Goal: Task Accomplishment & Management: Complete application form

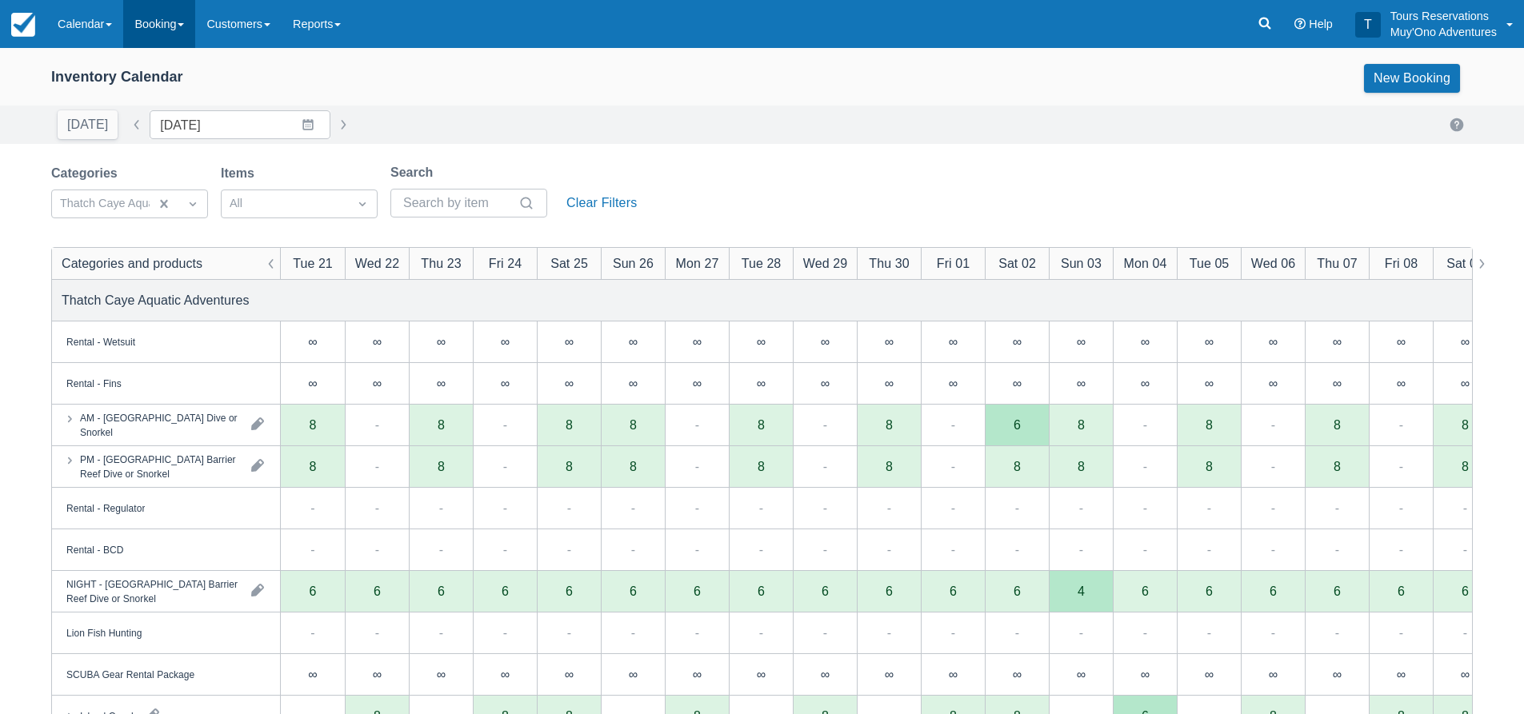
click at [195, 14] on link "Booking" at bounding box center [159, 24] width 72 height 48
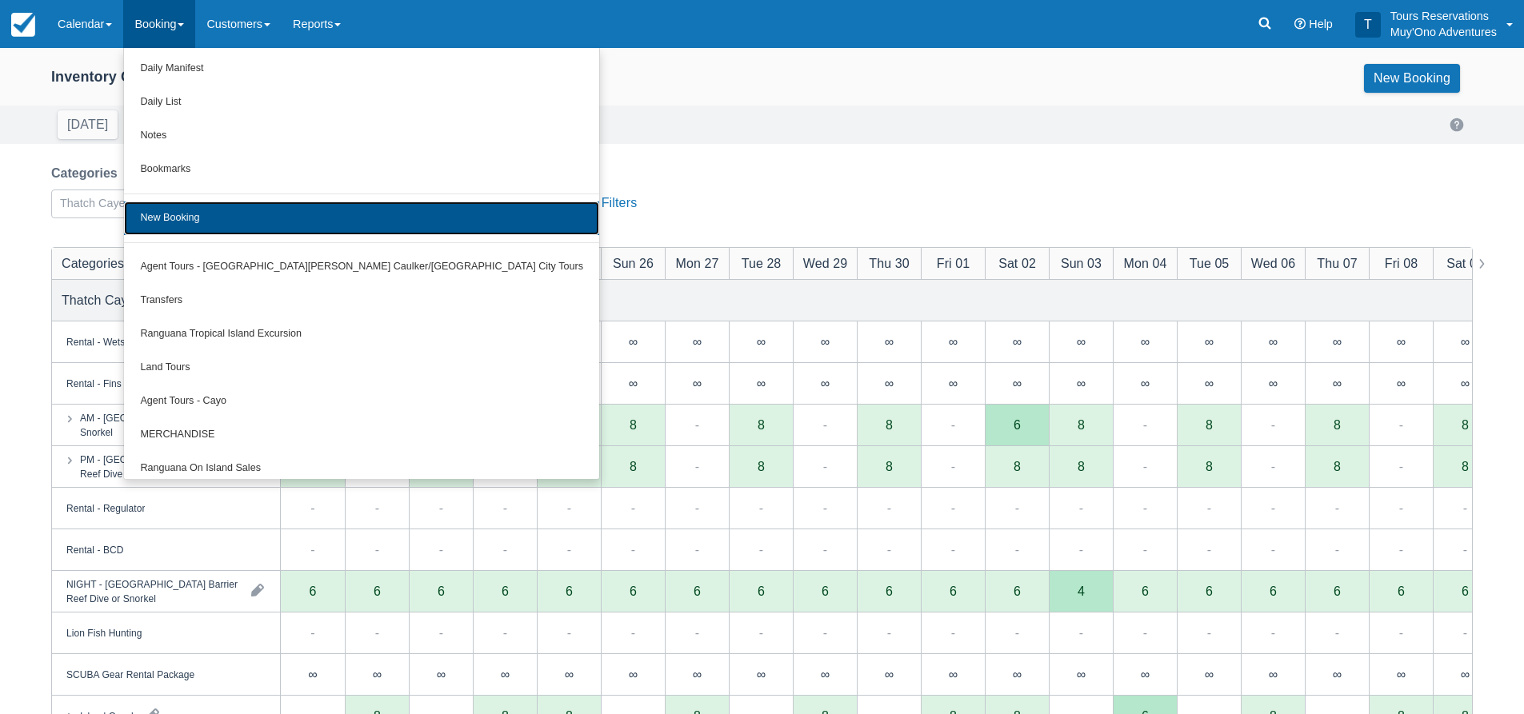
click at [203, 210] on link "New Booking" at bounding box center [361, 219] width 475 height 34
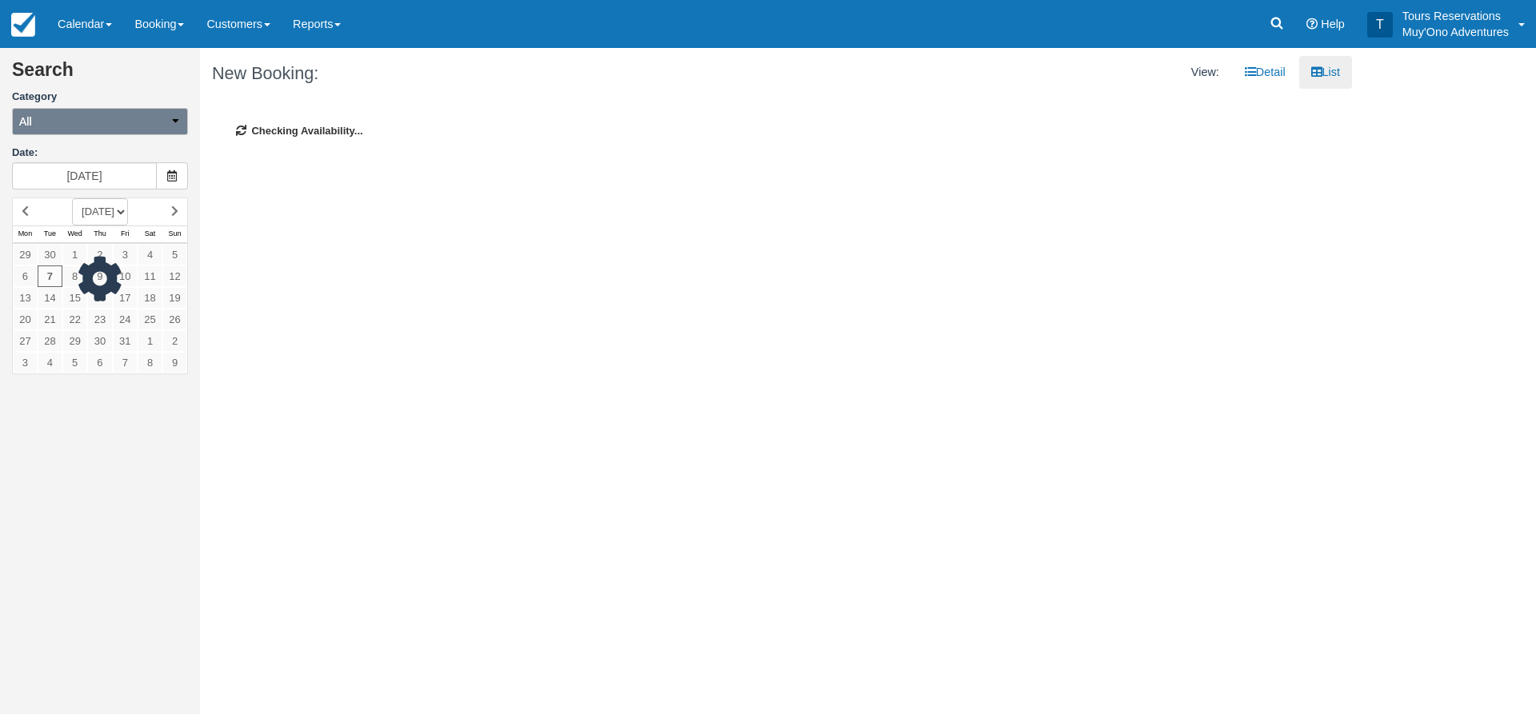
click at [90, 138] on form "Search Category All All Agent Tours - San Pedro/Caye Caulker/Belize City Tours …" at bounding box center [100, 125] width 176 height 130
click at [97, 126] on button "All" at bounding box center [100, 121] width 176 height 27
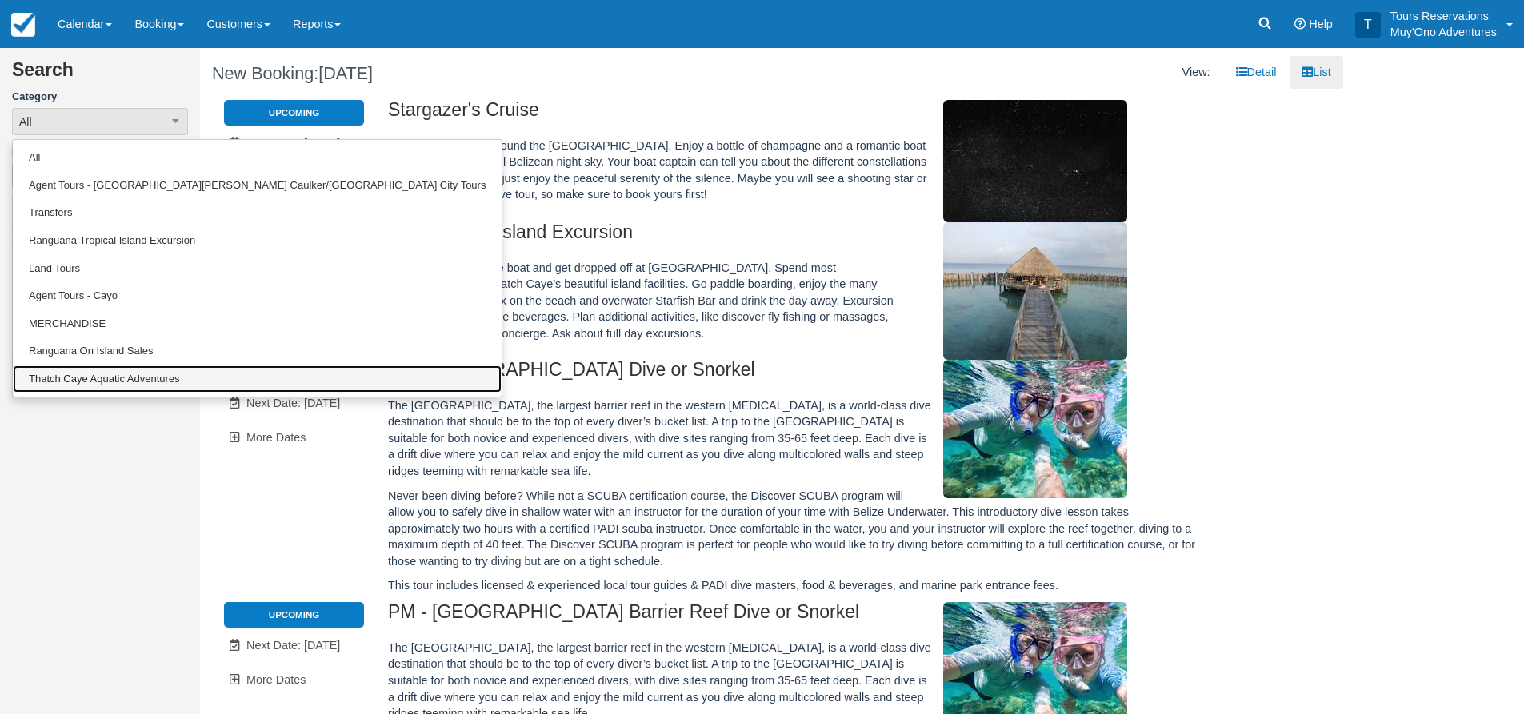
click at [63, 382] on link "Thatch Caye Aquatic Adventures" at bounding box center [257, 380] width 489 height 28
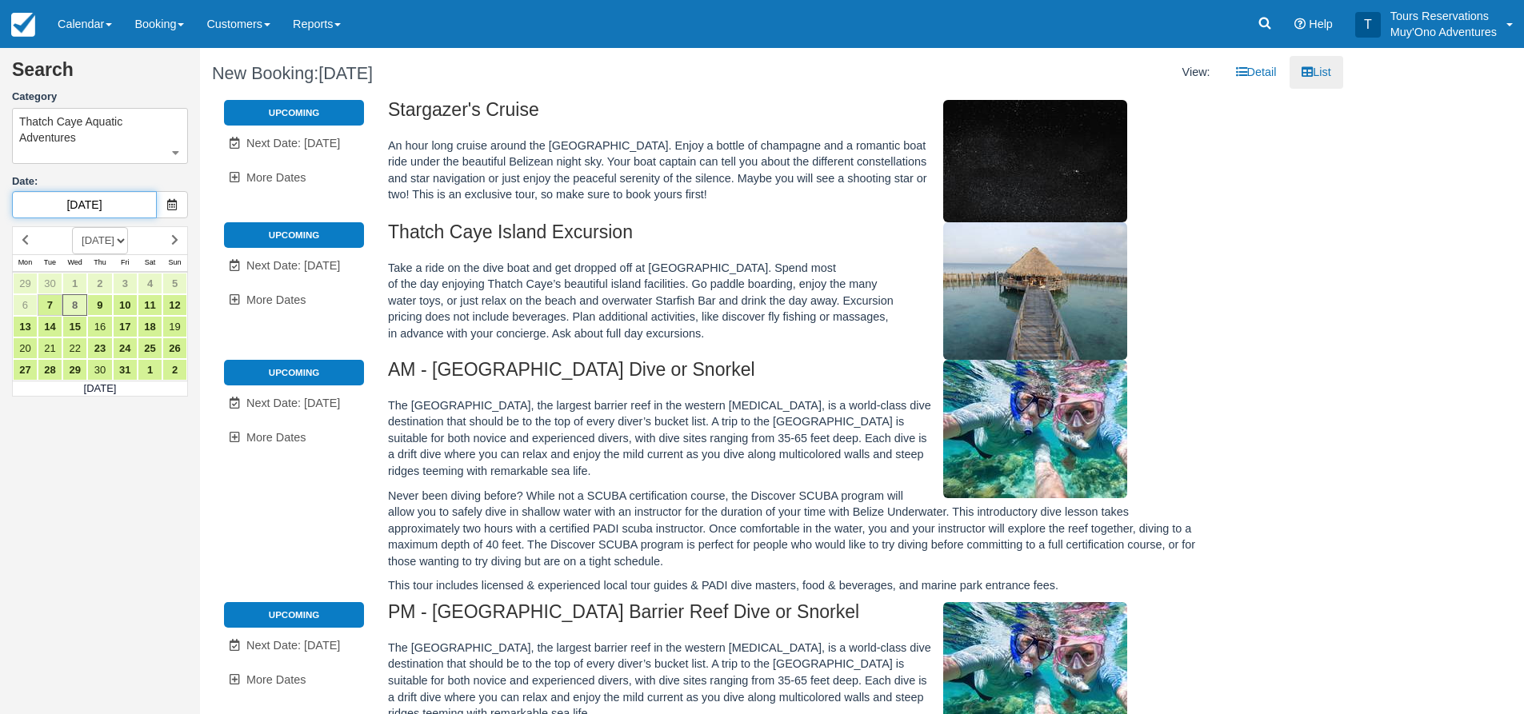
click at [101, 205] on input "10/08/25" at bounding box center [84, 204] width 145 height 27
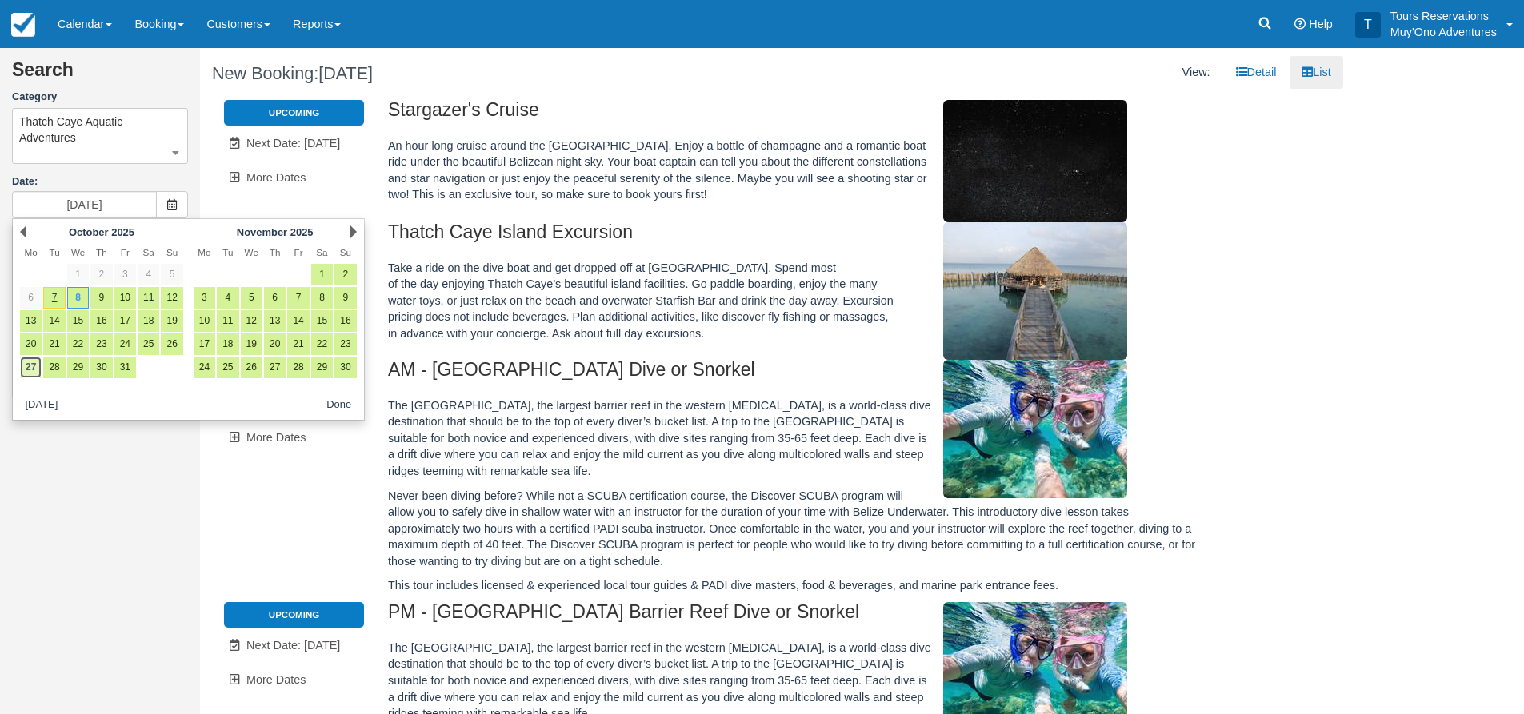
click at [25, 371] on link "27" at bounding box center [31, 368] width 22 height 22
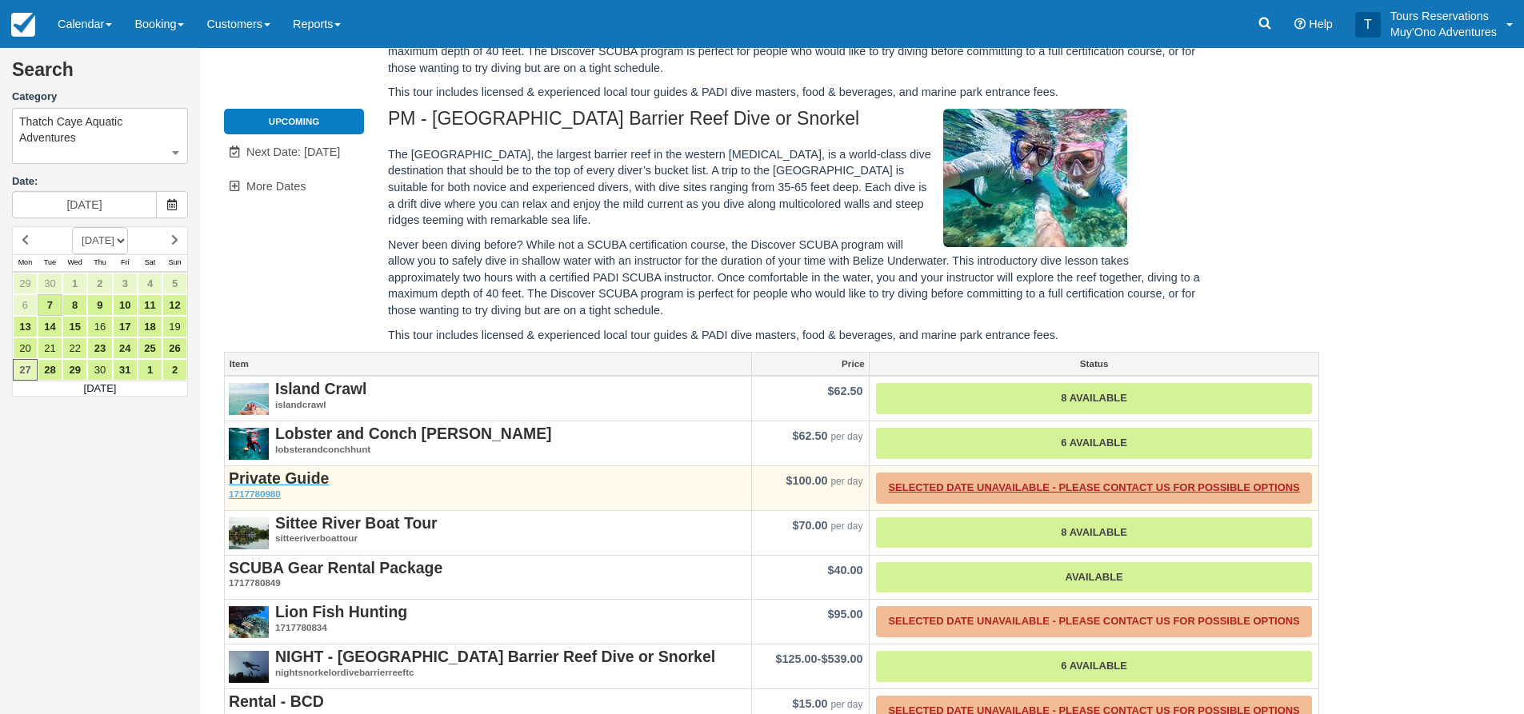
scroll to position [574, 0]
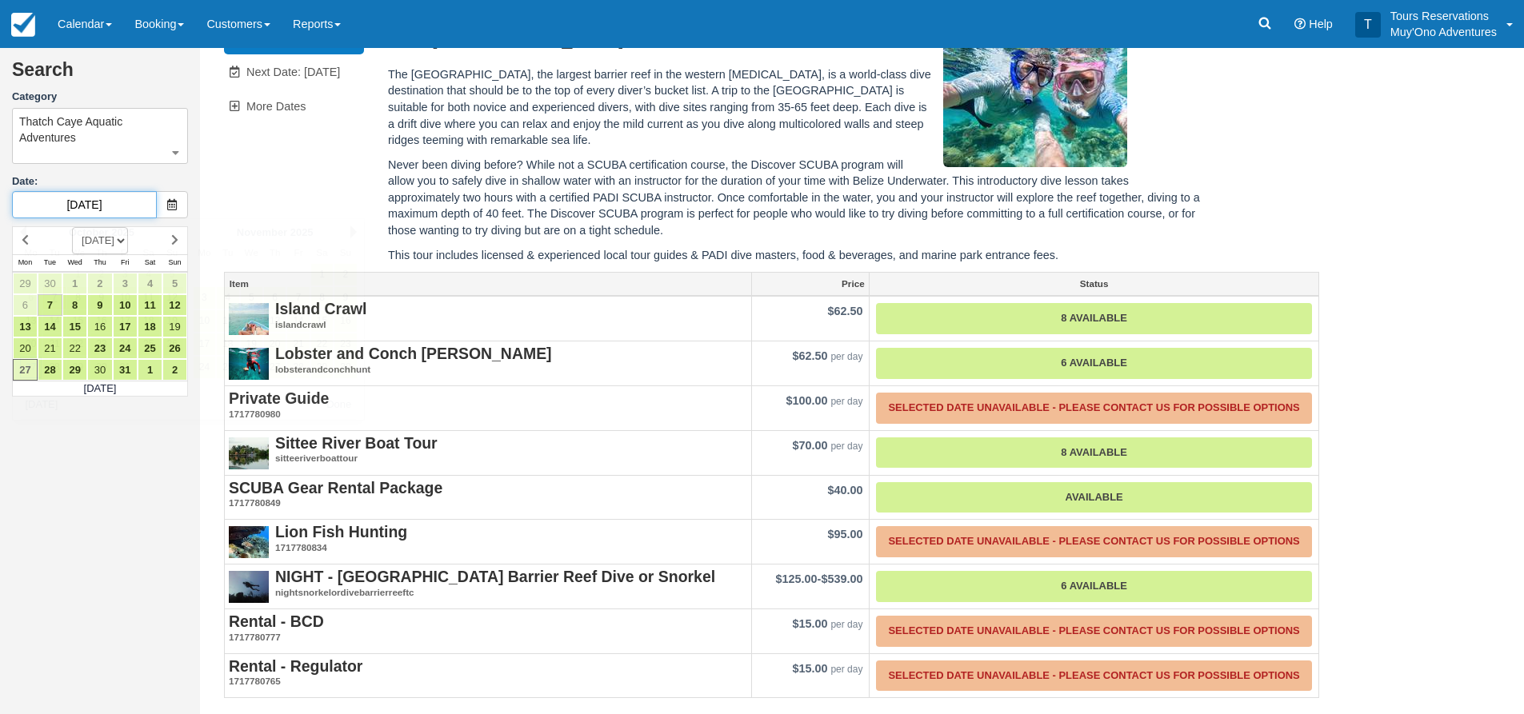
click at [70, 209] on input "10/27/25" at bounding box center [84, 204] width 145 height 27
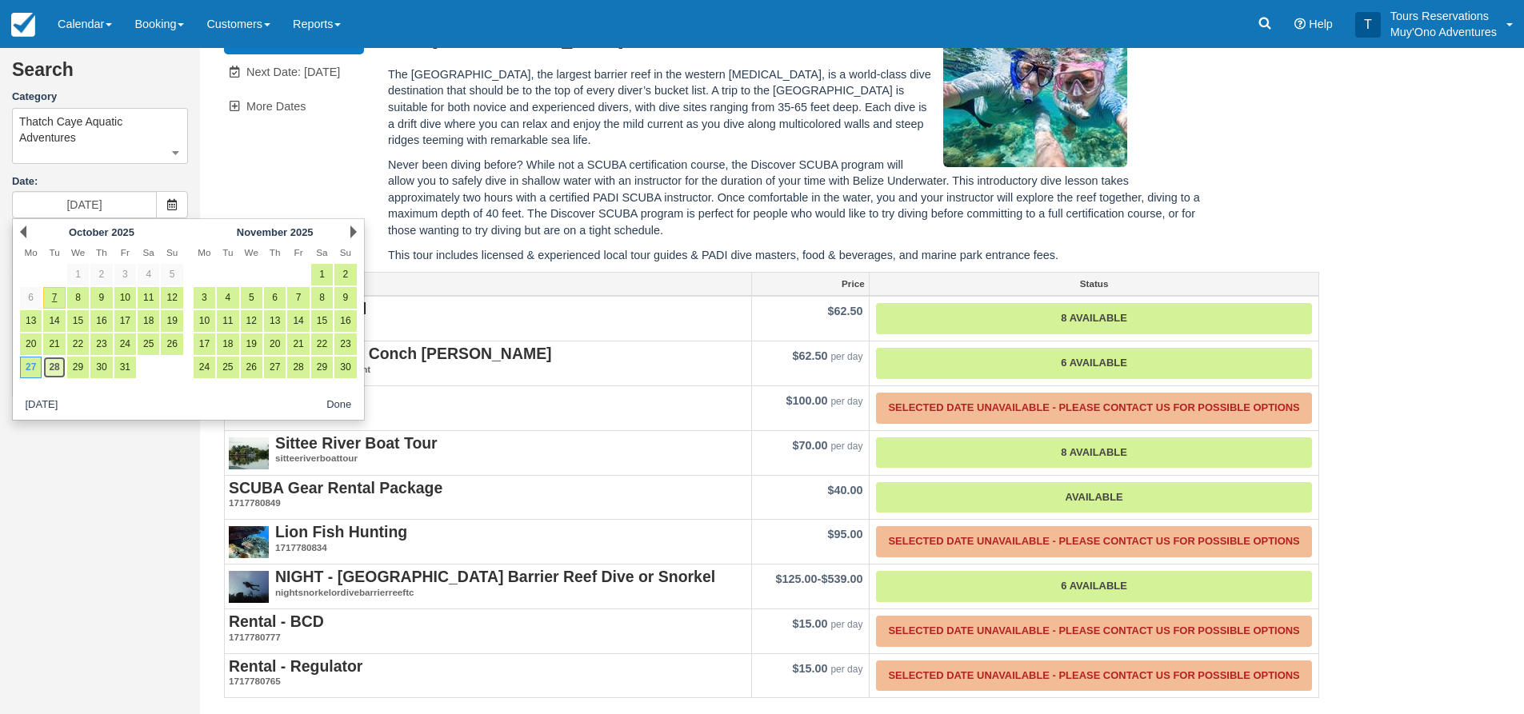
click at [50, 366] on link "28" at bounding box center [54, 368] width 22 height 22
type input "10/28/25"
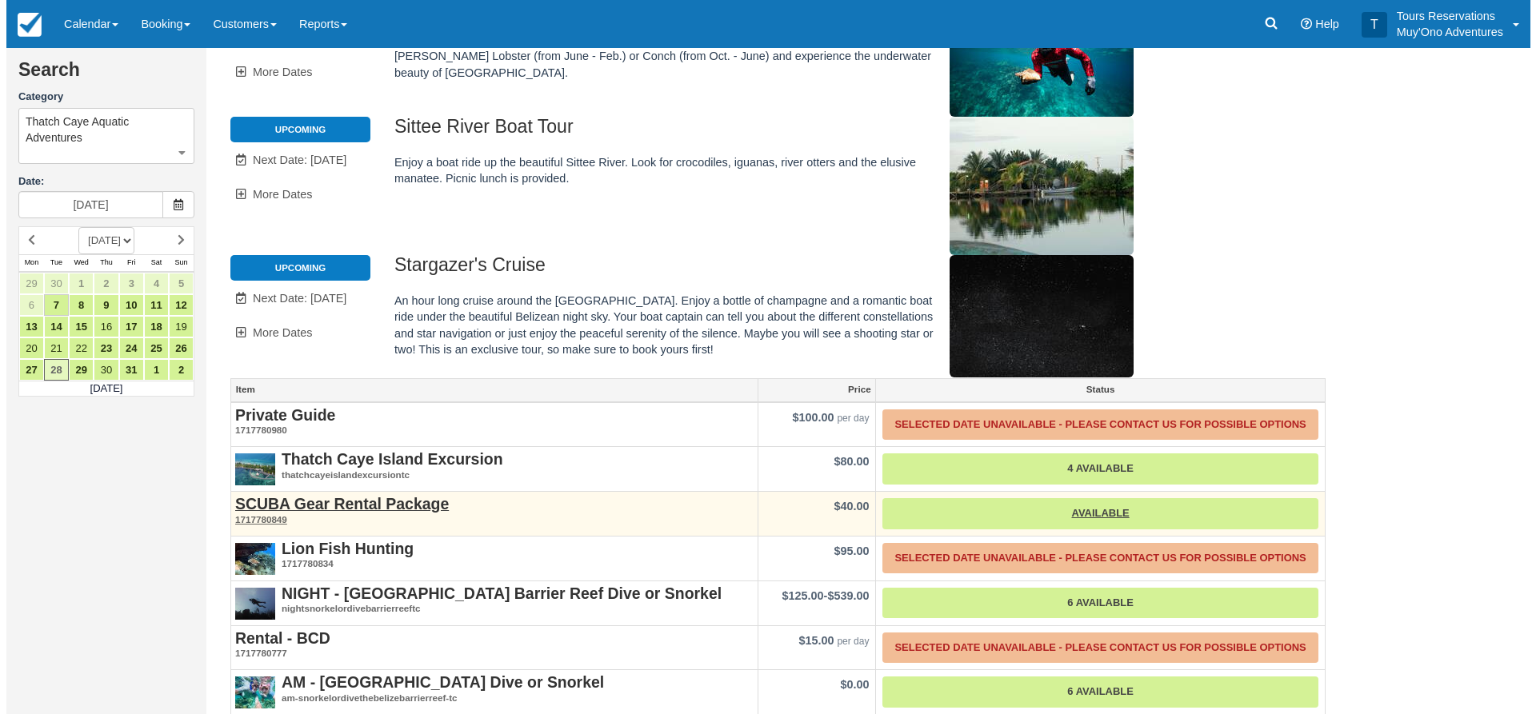
scroll to position [372, 0]
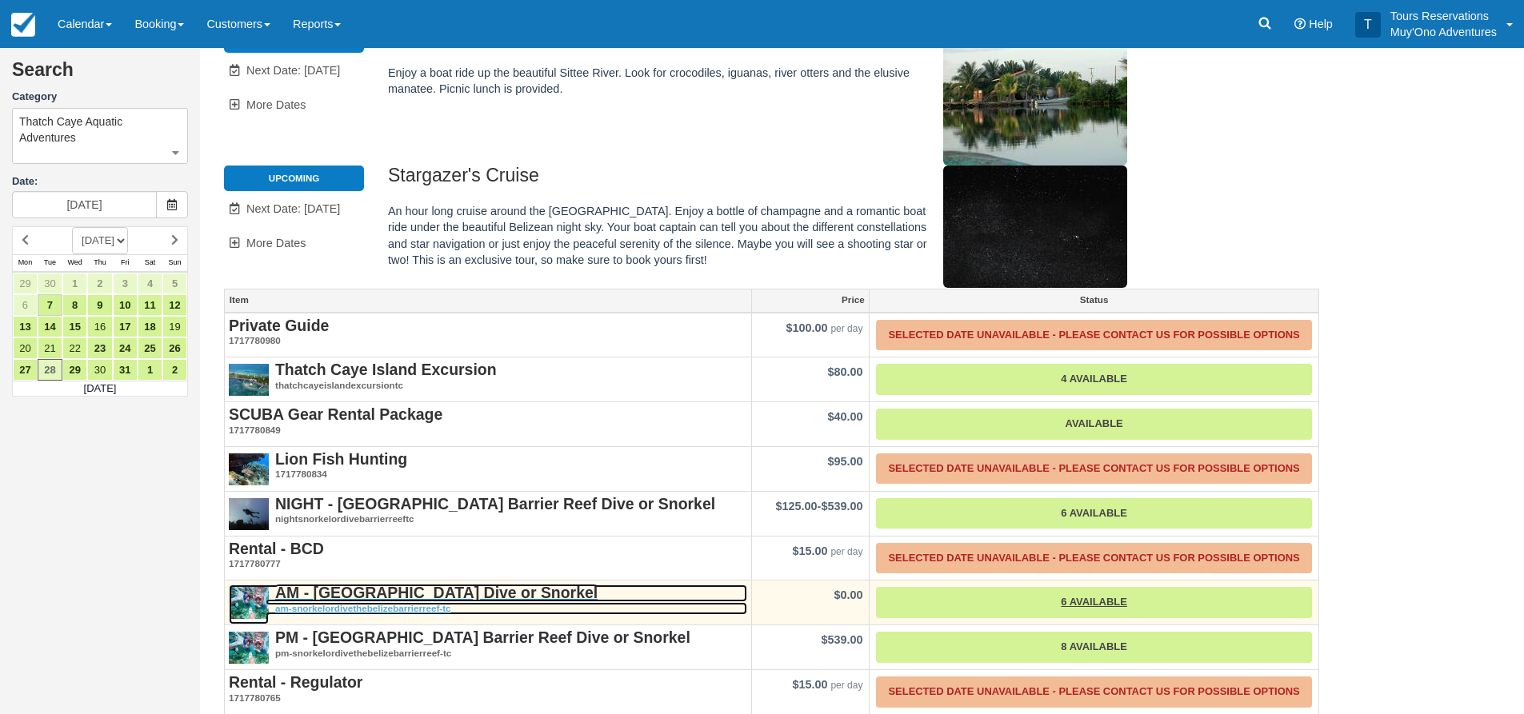
click at [379, 584] on strong "AM - [GEOGRAPHIC_DATA] Dive or Snorkel" at bounding box center [436, 593] width 322 height 18
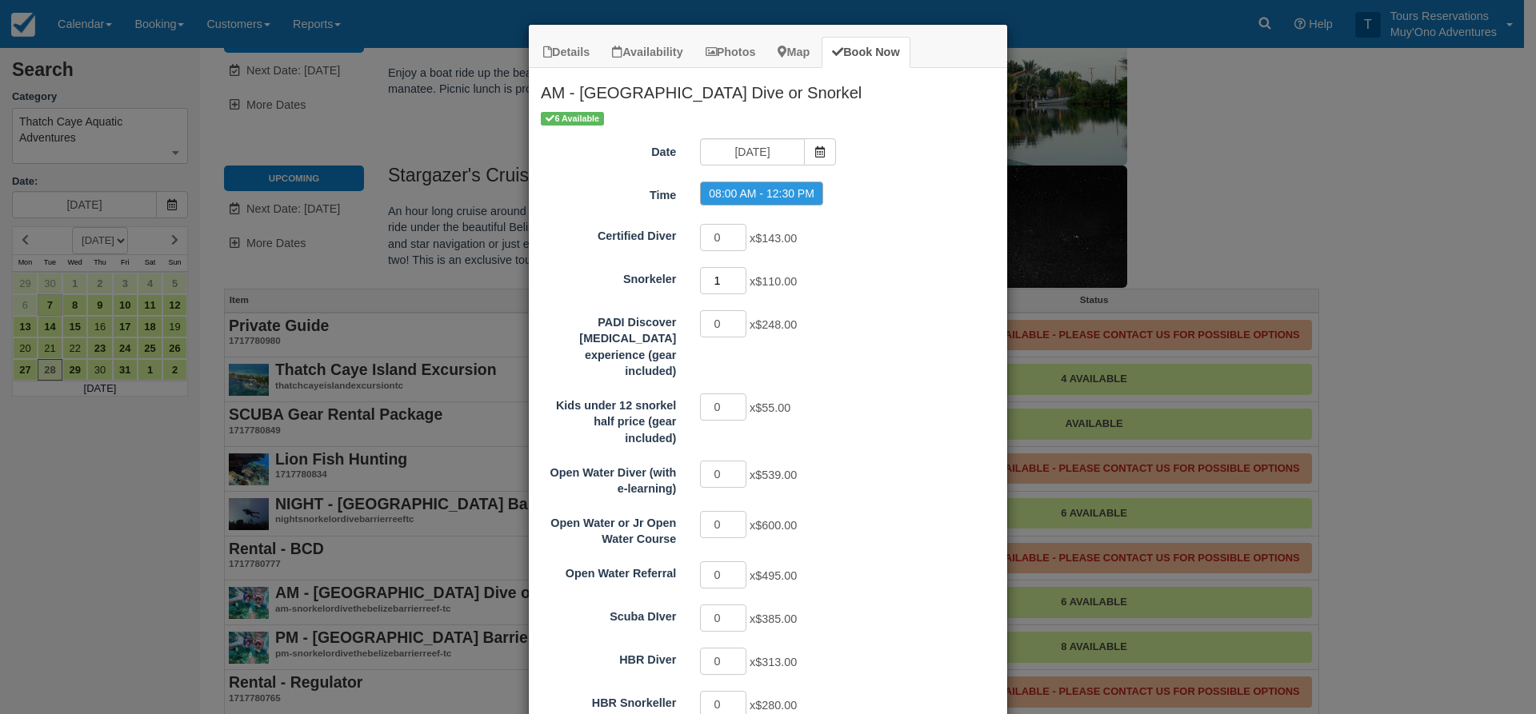
click at [731, 277] on input "1" at bounding box center [723, 280] width 46 height 27
type input "2"
click at [731, 277] on input "2" at bounding box center [723, 280] width 46 height 27
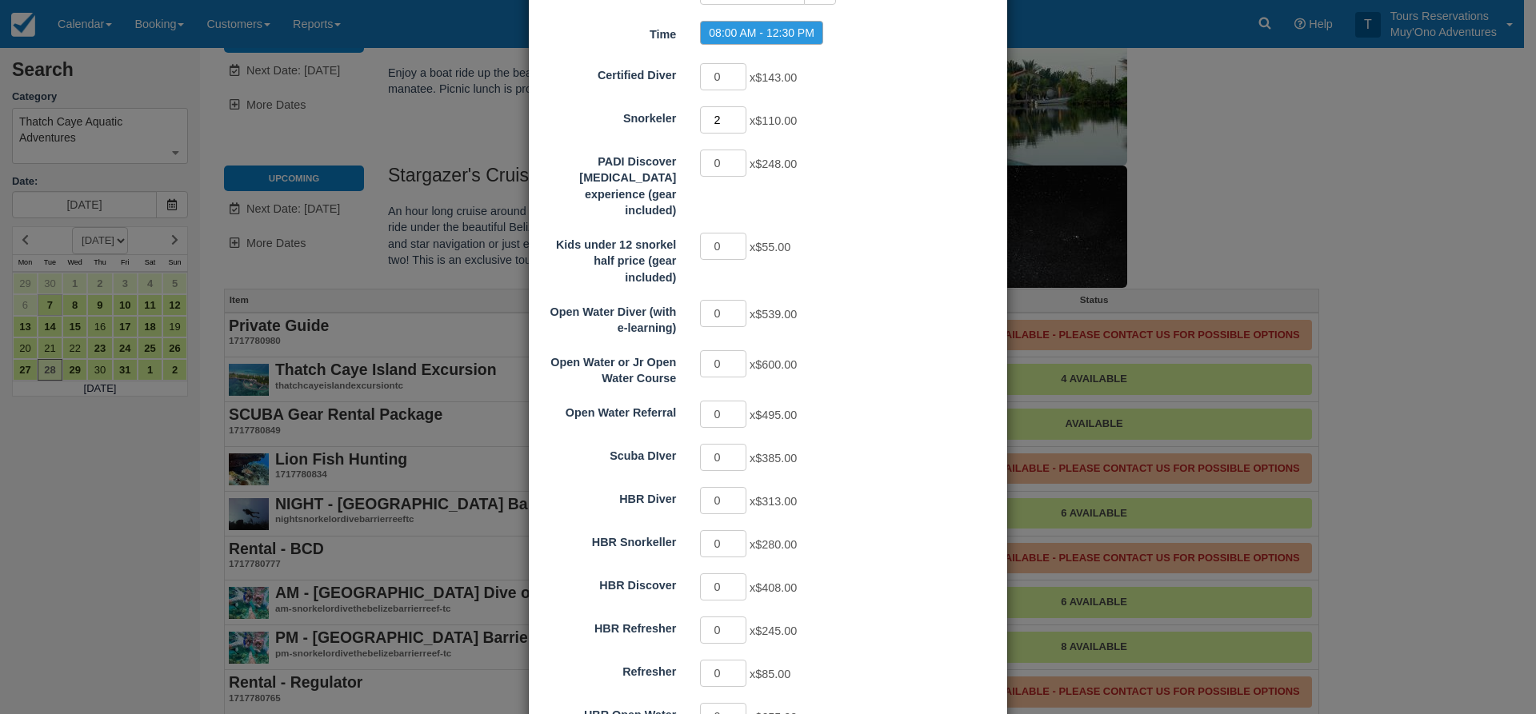
scroll to position [294, 0]
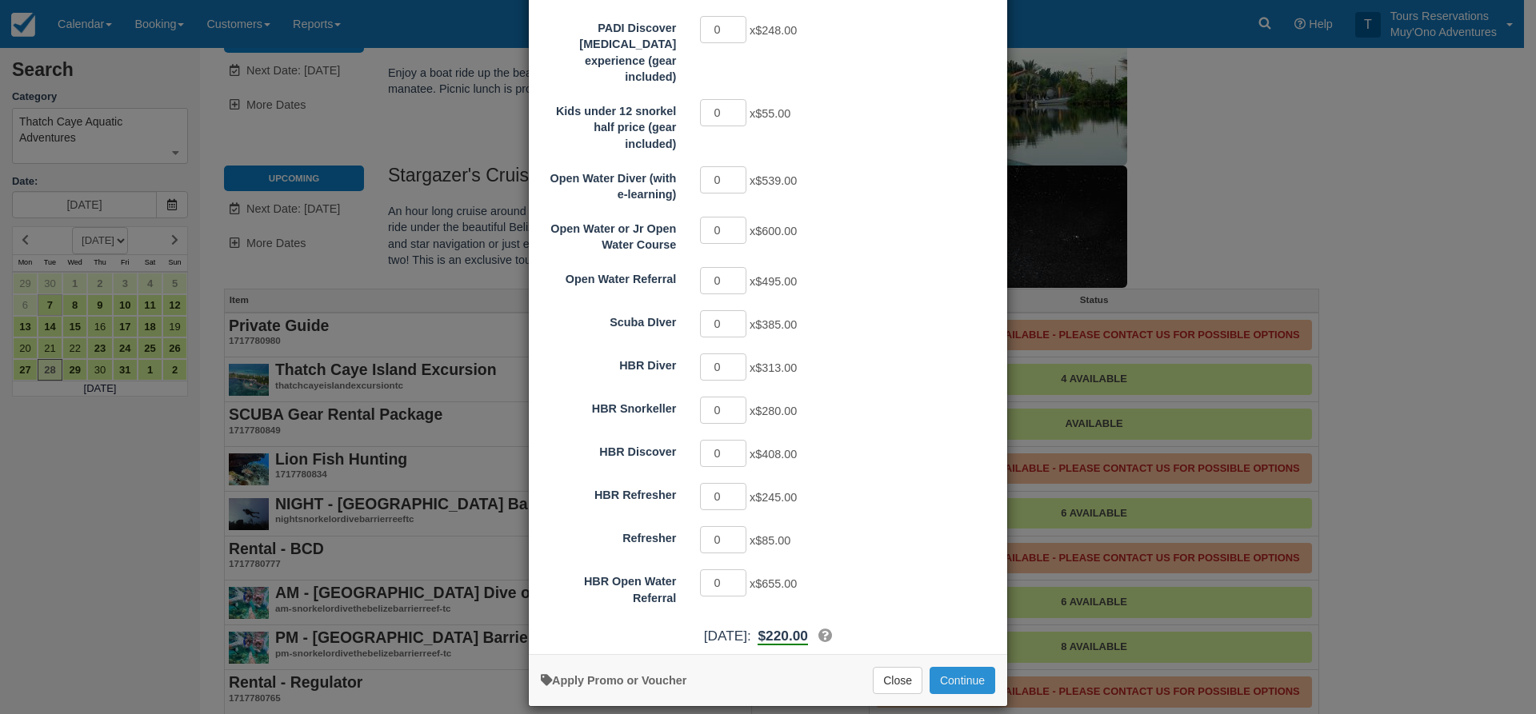
click at [962, 677] on button "Continue" at bounding box center [963, 680] width 66 height 27
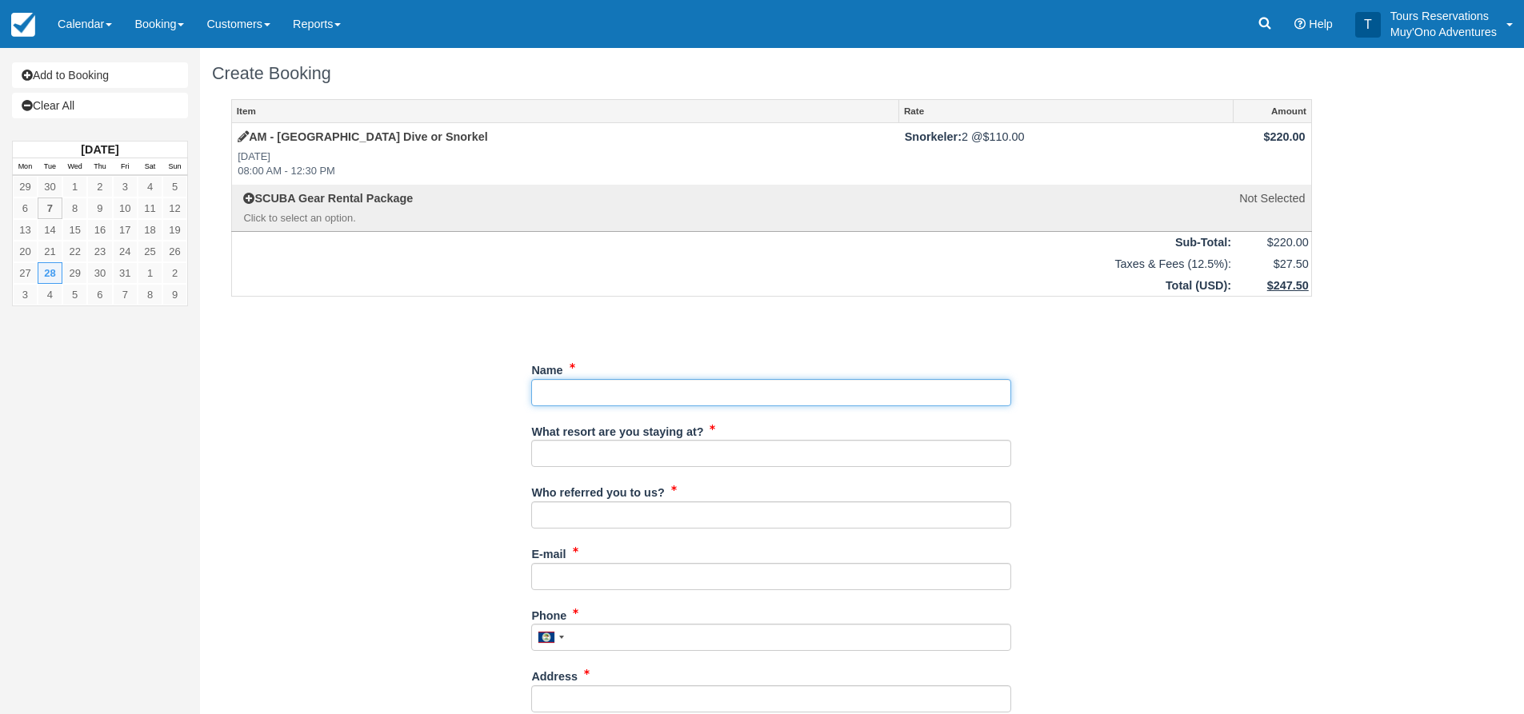
click at [630, 400] on input "Name" at bounding box center [771, 392] width 480 height 27
type input "Parth Shah"
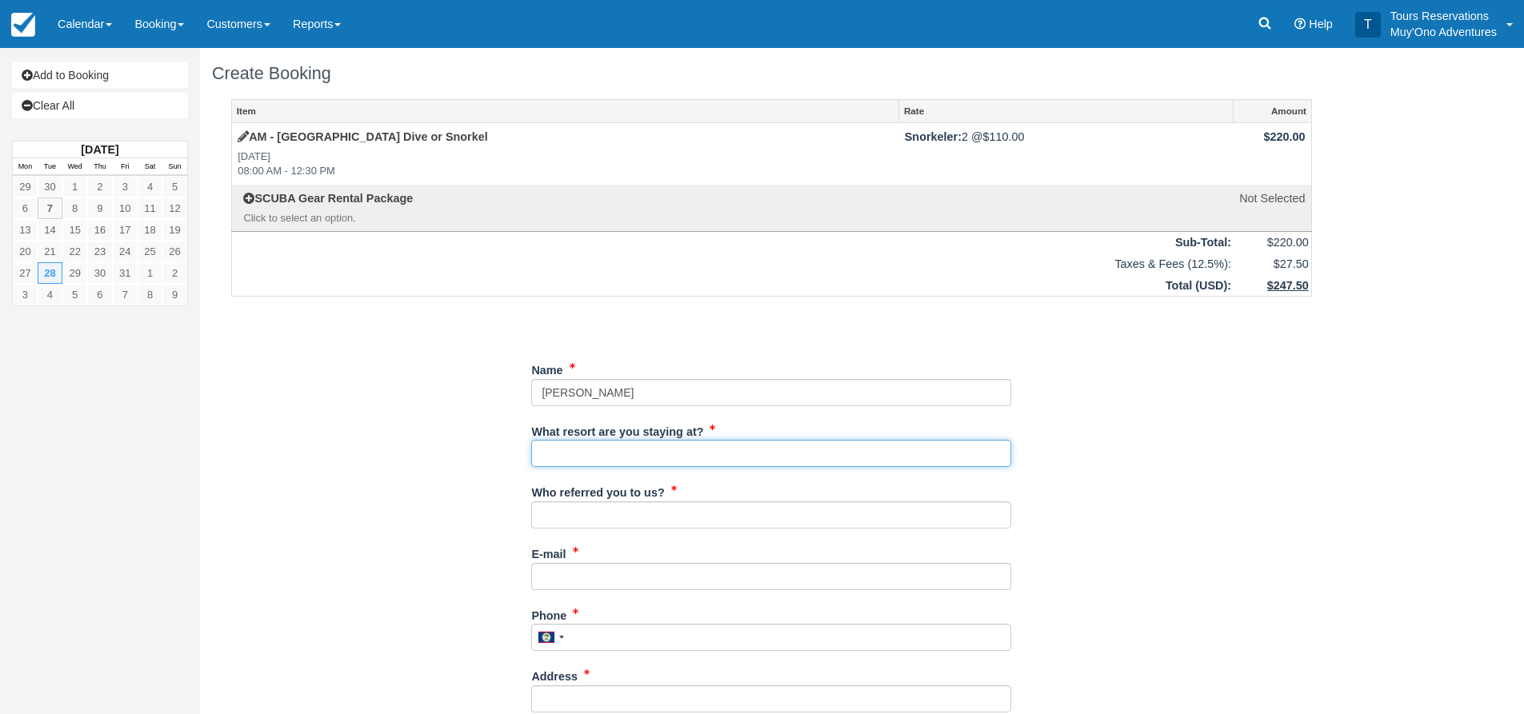
click at [603, 452] on input "What resort are you staying at?" at bounding box center [771, 453] width 480 height 27
type input "Thatch Caye"
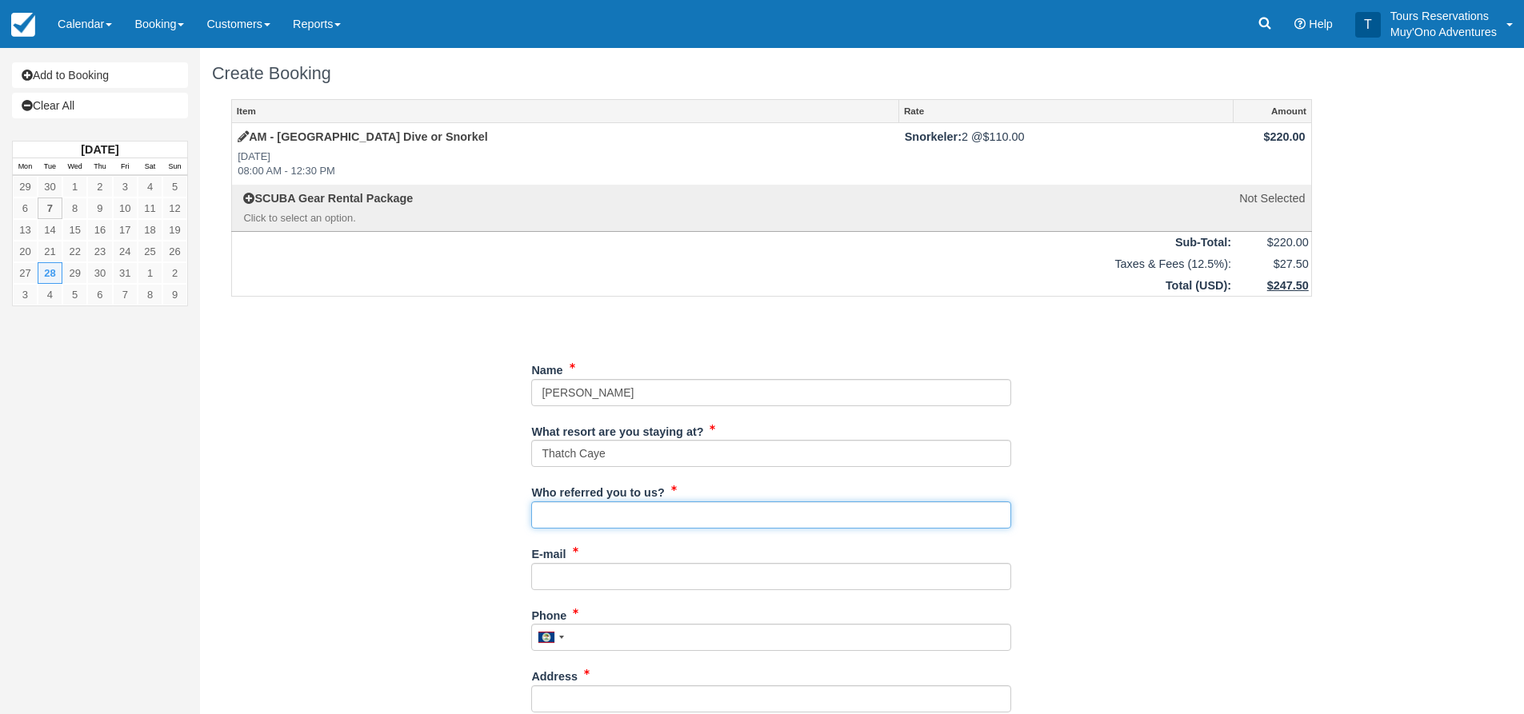
click at [609, 521] on input "Who referred you to us?" at bounding box center [771, 515] width 480 height 27
type input "an"
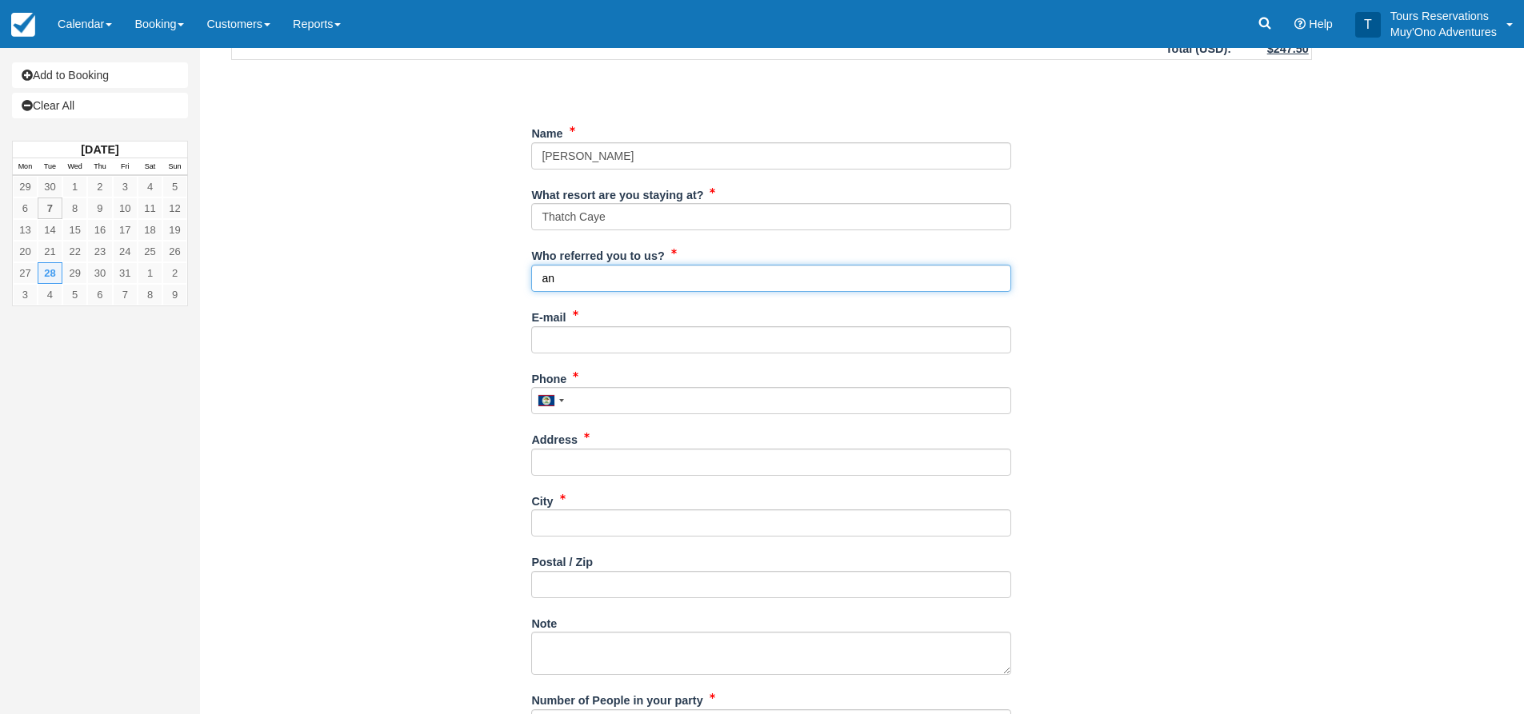
scroll to position [240, 0]
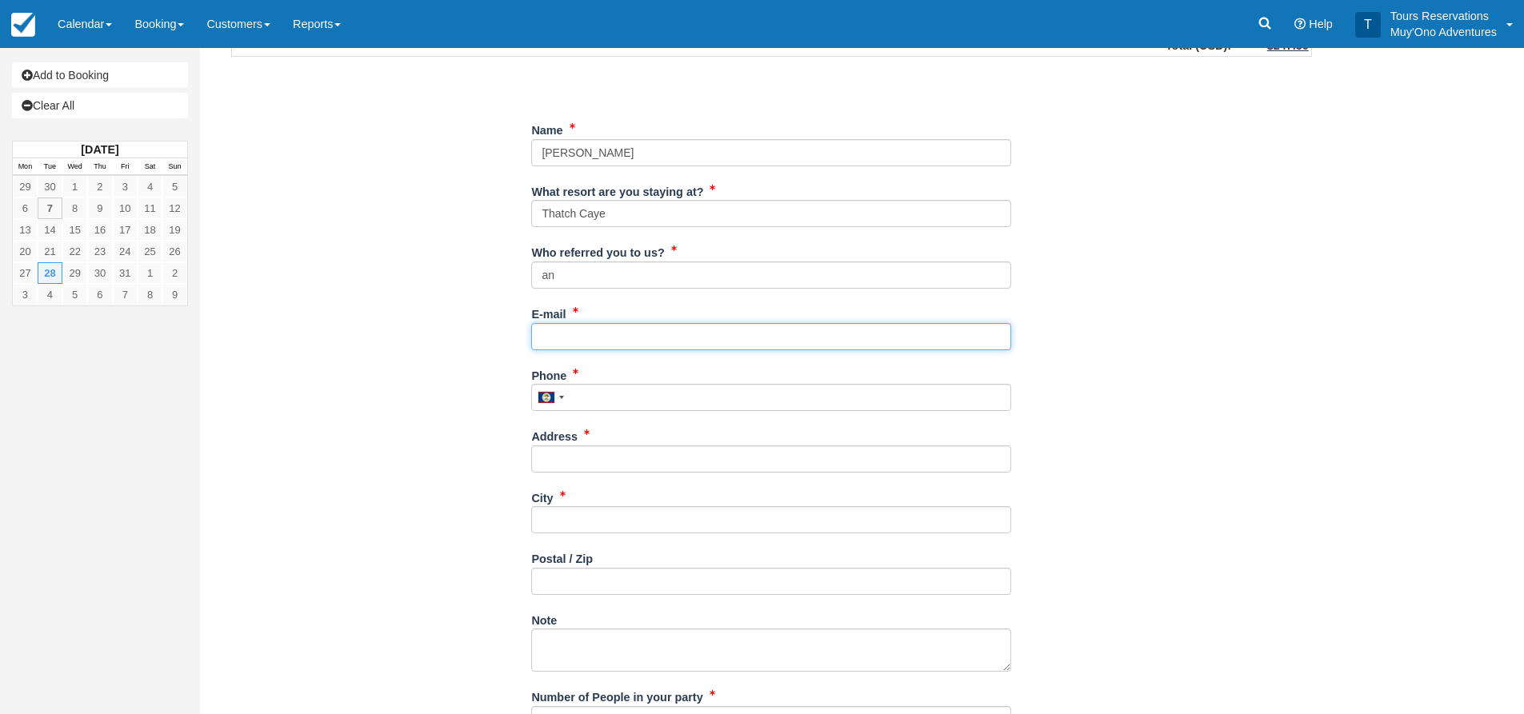
click at [595, 335] on input "E-mail" at bounding box center [771, 336] width 480 height 27
paste input "parthshah973@gmail.com"
type input "parthshah973@gmail.com"
click at [578, 394] on input "Phone" at bounding box center [771, 397] width 480 height 27
click at [661, 389] on input "Phone" at bounding box center [771, 397] width 480 height 27
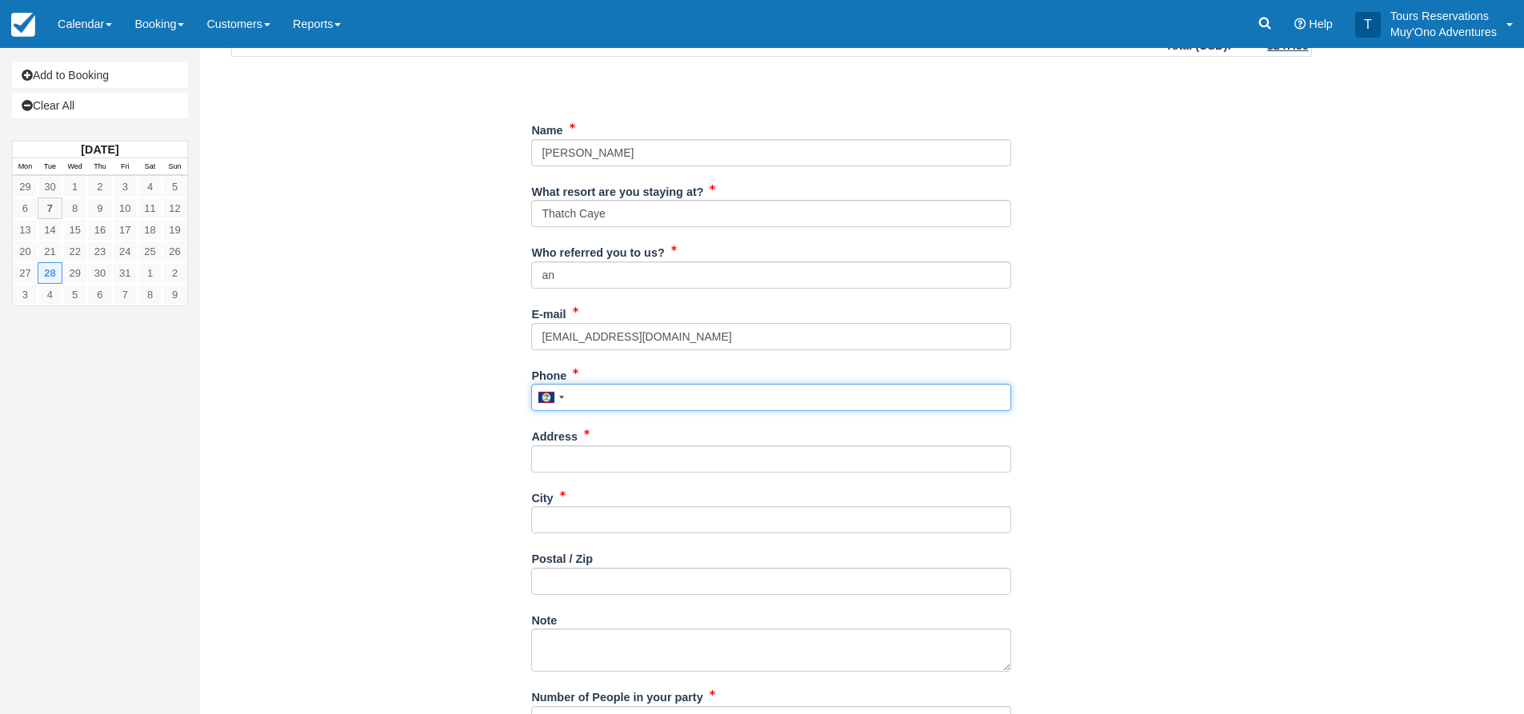
paste input "1-9739085670"
type input "19739085670"
click at [613, 446] on input "Address" at bounding box center [771, 459] width 480 height 27
paste input "1-9739085670"
drag, startPoint x: 653, startPoint y: 467, endPoint x: 526, endPoint y: 466, distance: 127.2
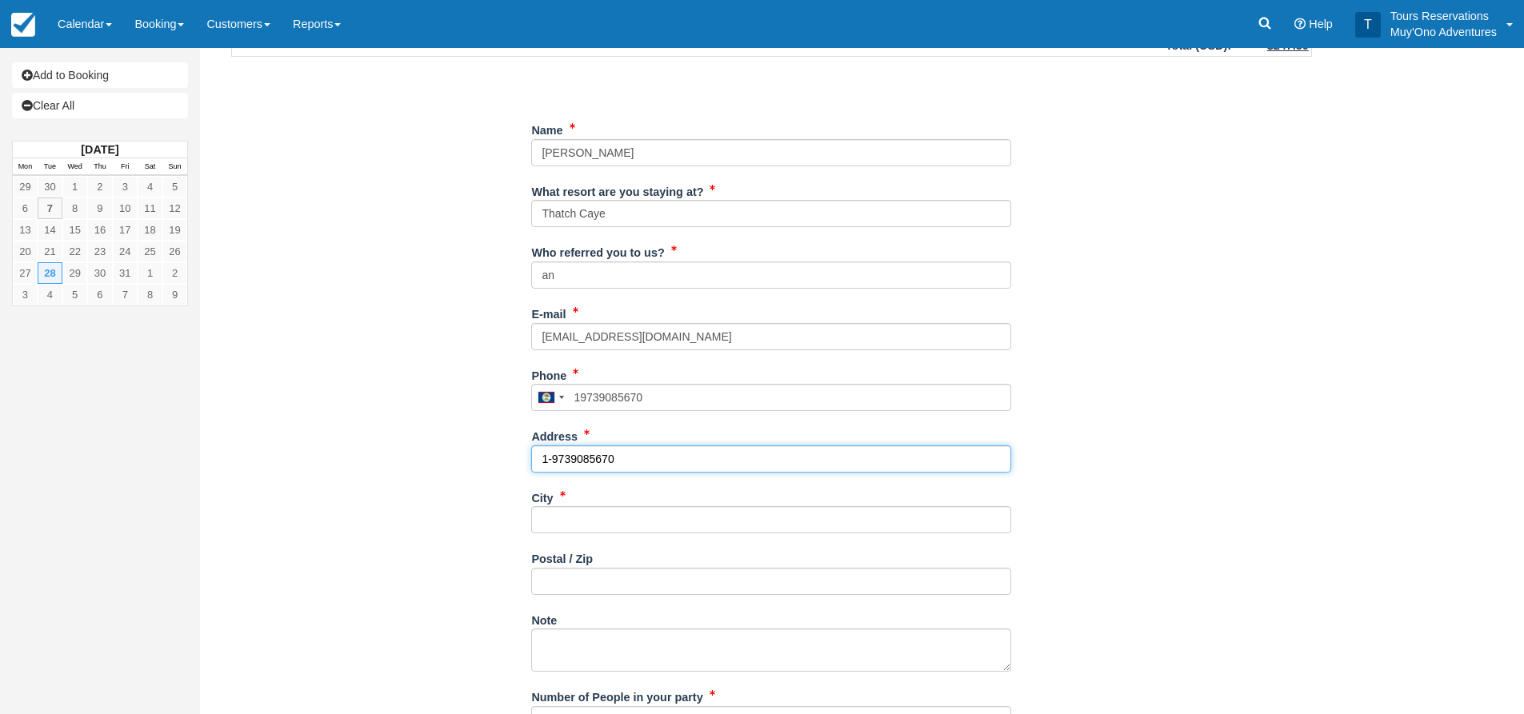
click at [526, 466] on div "Item Rate Amount AM - Belize Barrier Reef Dive or Snorkel Tue Oct 28, 2025 08:0…" at bounding box center [771, 462] width 1119 height 1206
type input "---"
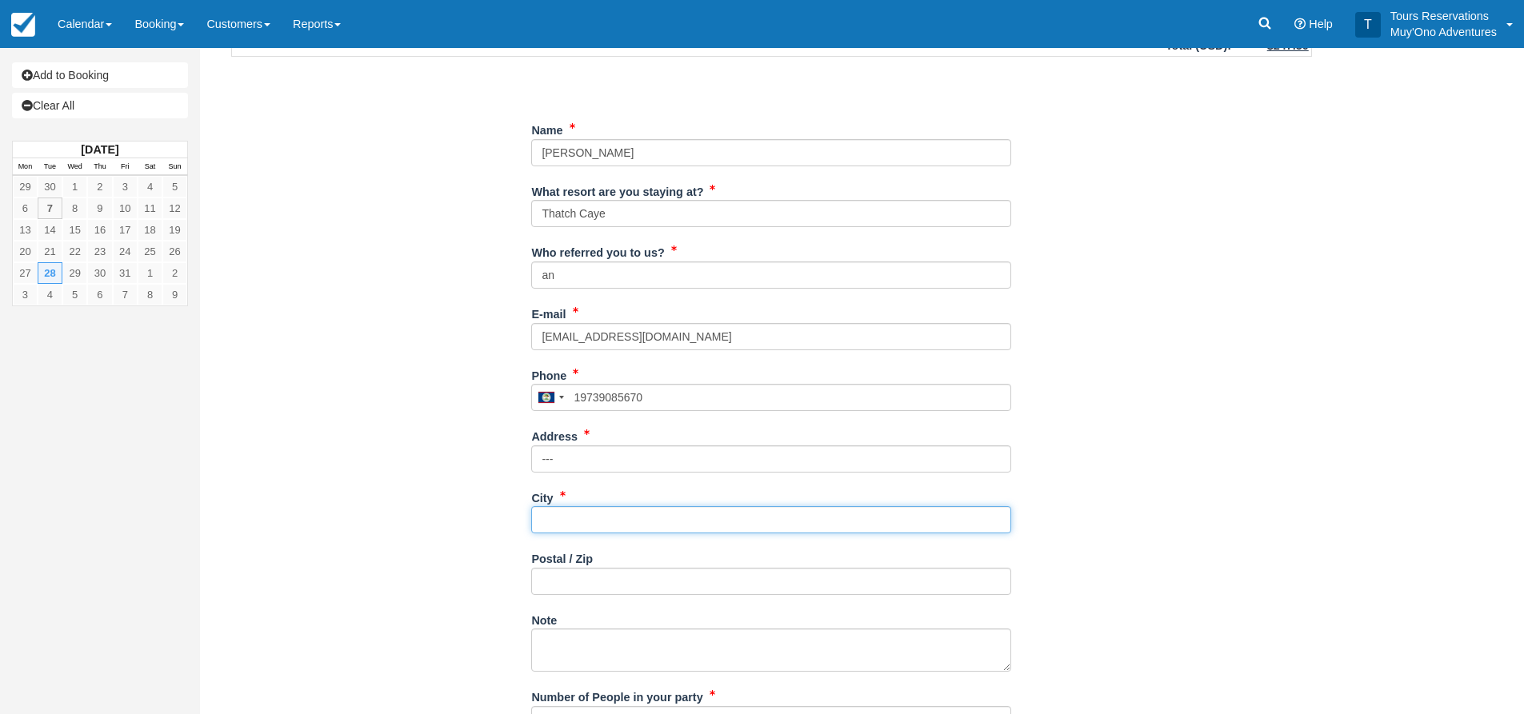
click at [565, 516] on input "City" at bounding box center [771, 519] width 480 height 27
type input "--"
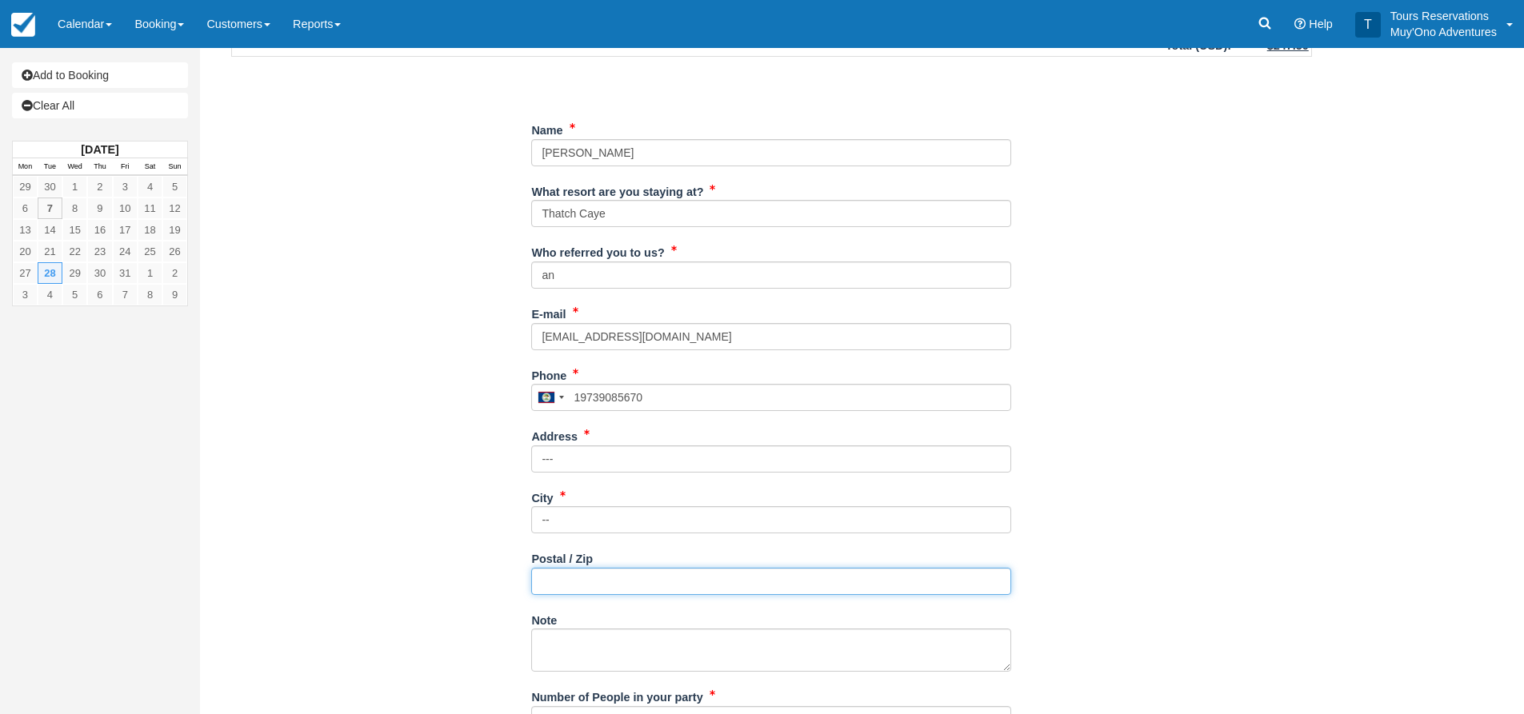
click at [543, 574] on input "Postal / Zip" at bounding box center [771, 581] width 480 height 27
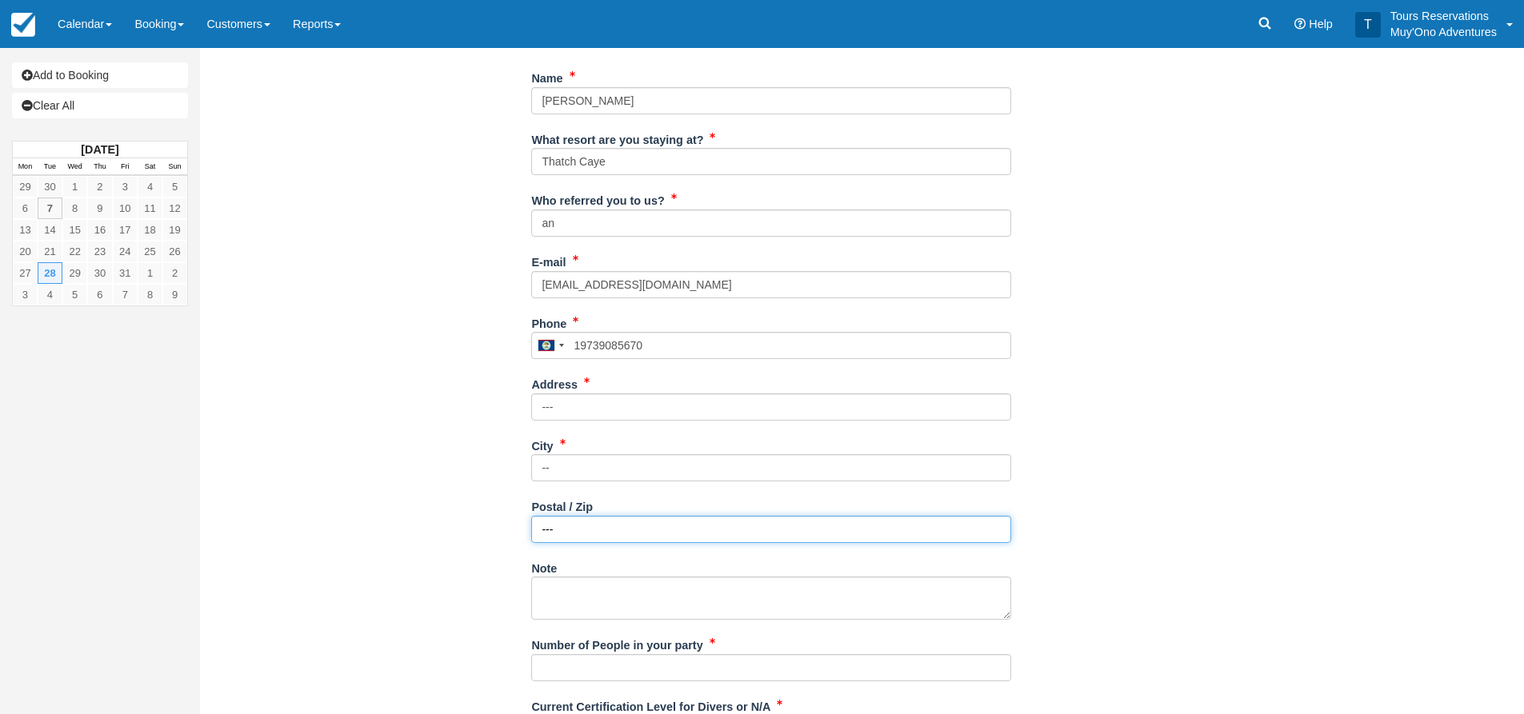
scroll to position [320, 0]
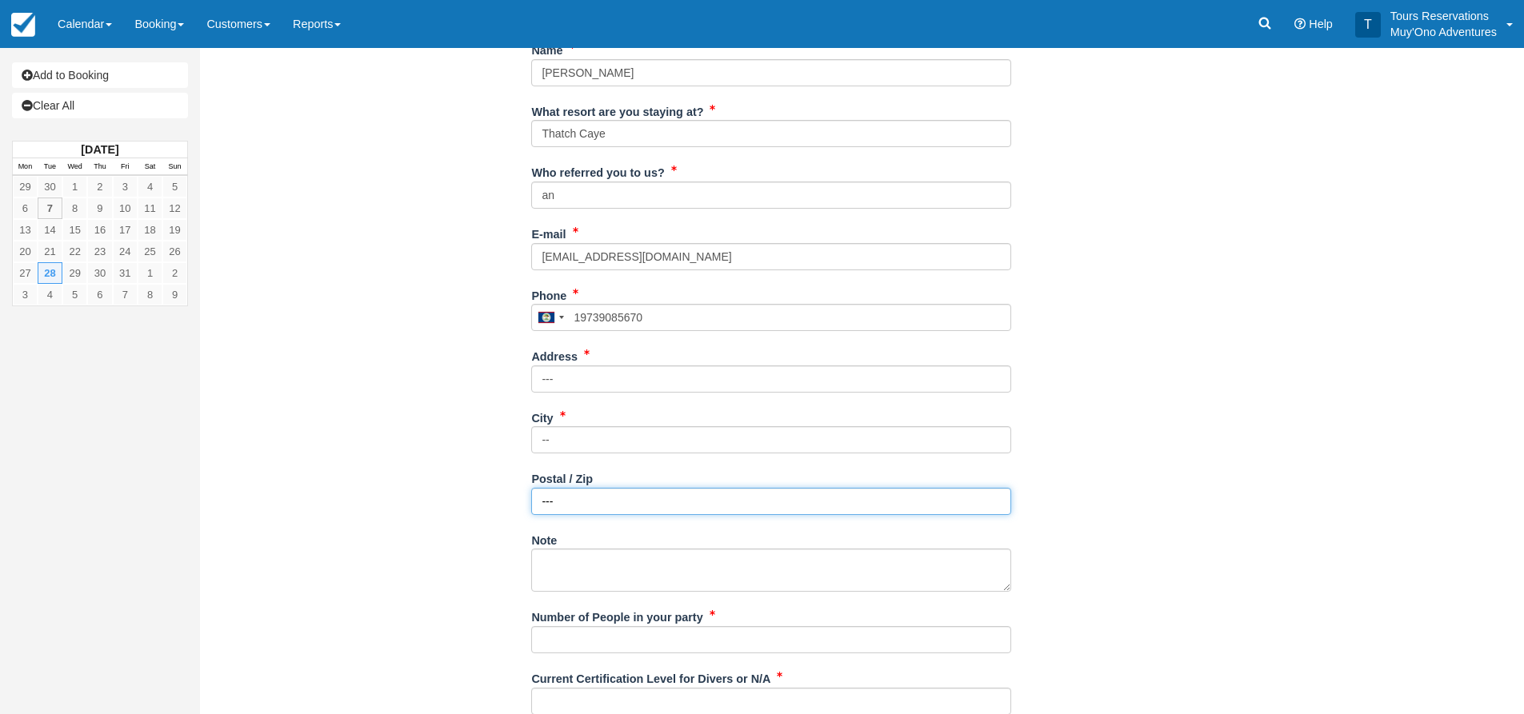
type input "---"
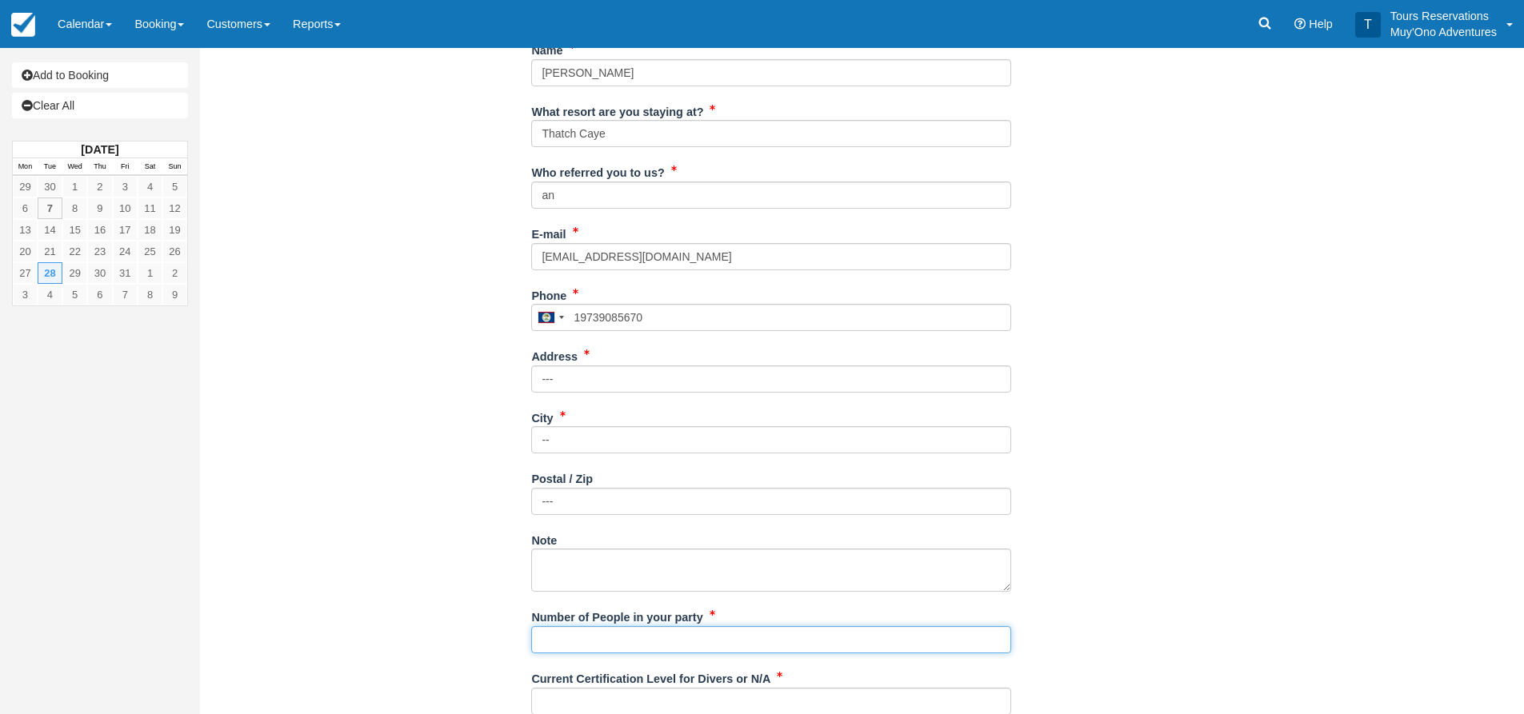
click at [582, 629] on input "Number of People in your party" at bounding box center [771, 639] width 480 height 27
type input "2"
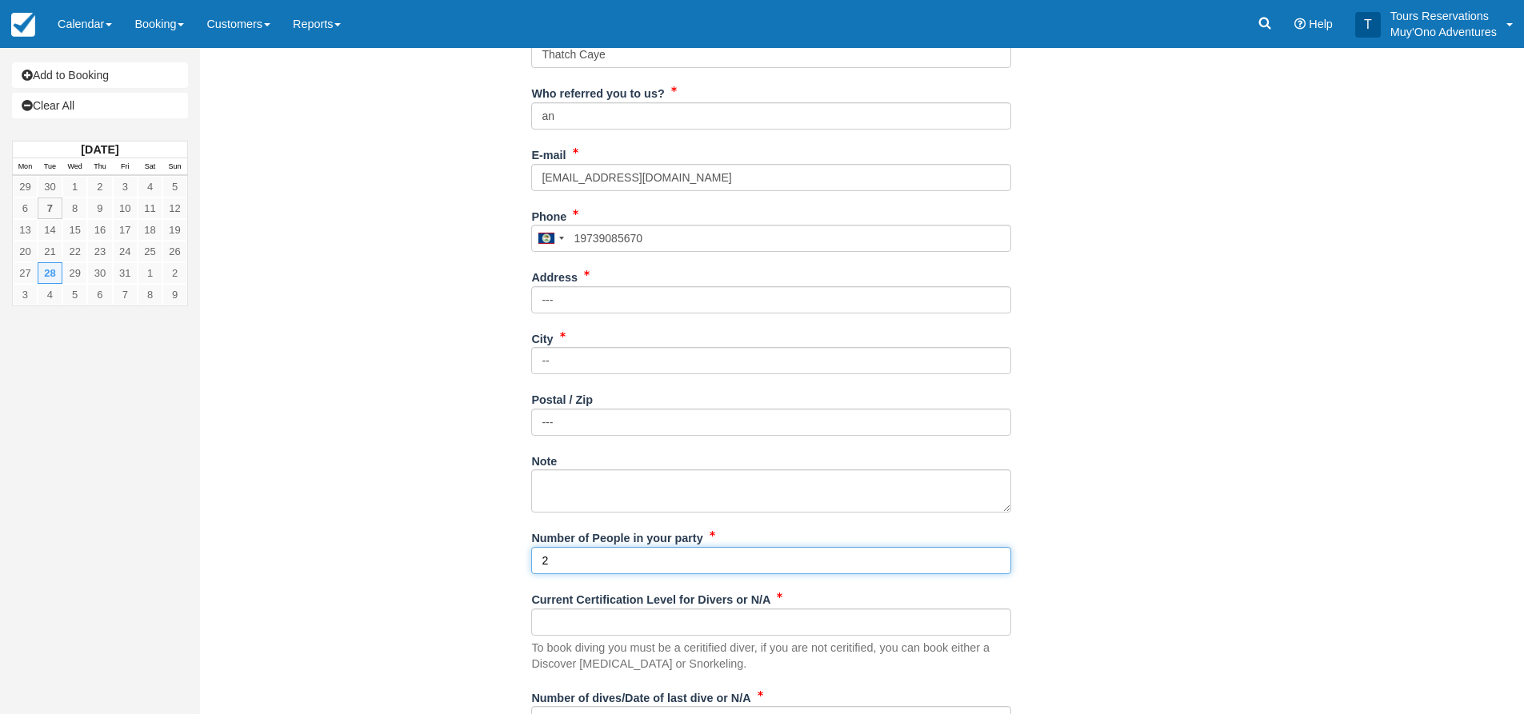
scroll to position [400, 0]
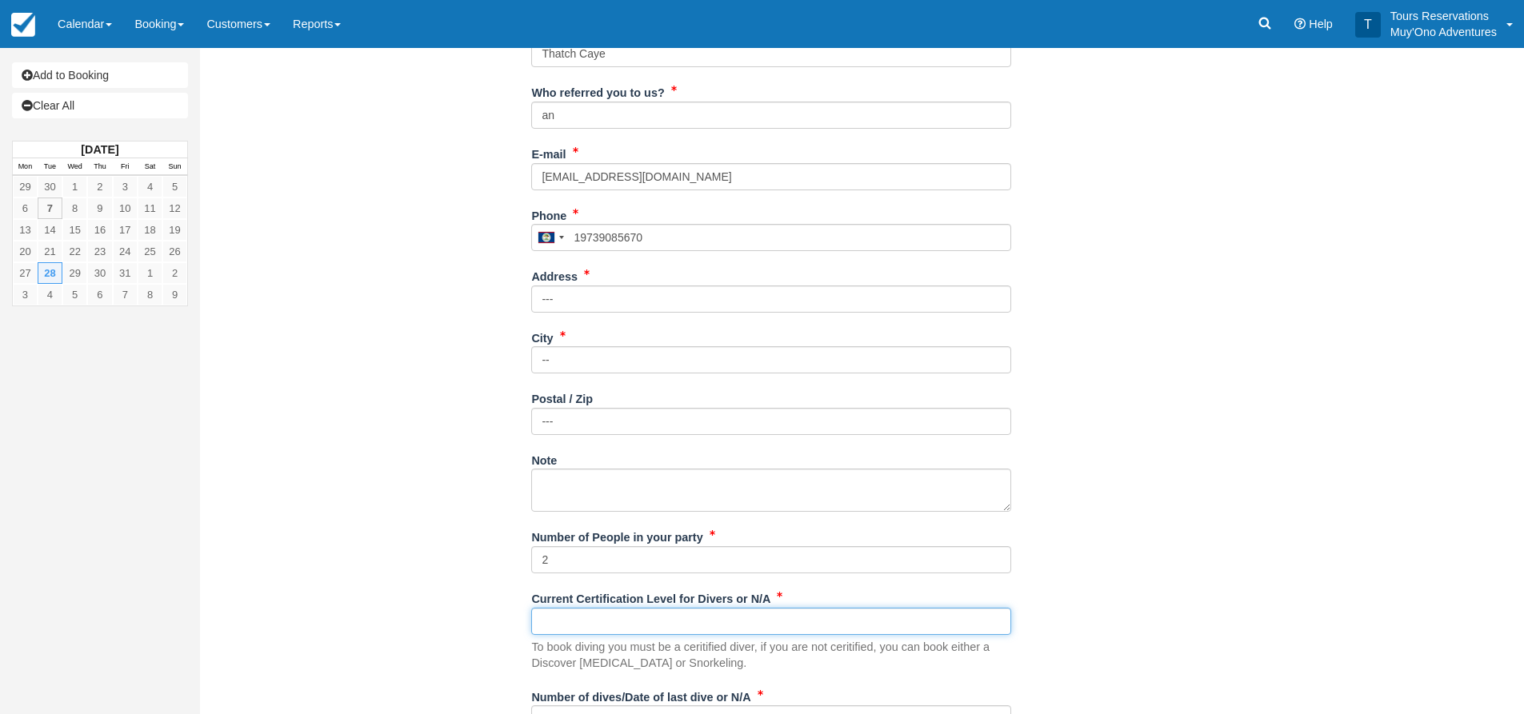
click at [601, 615] on input "Current Certification Level for Divers or N/A" at bounding box center [771, 621] width 480 height 27
type input "n/a"
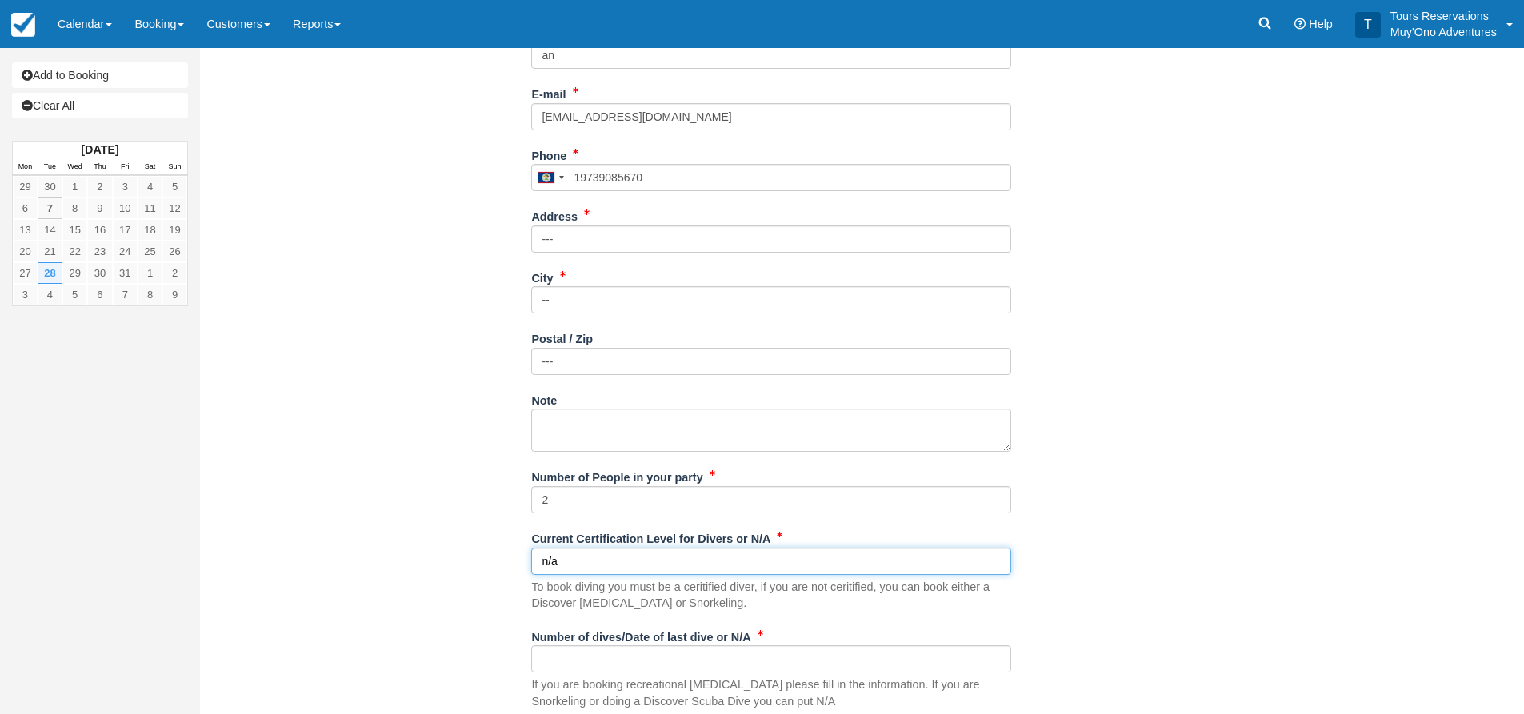
scroll to position [560, 0]
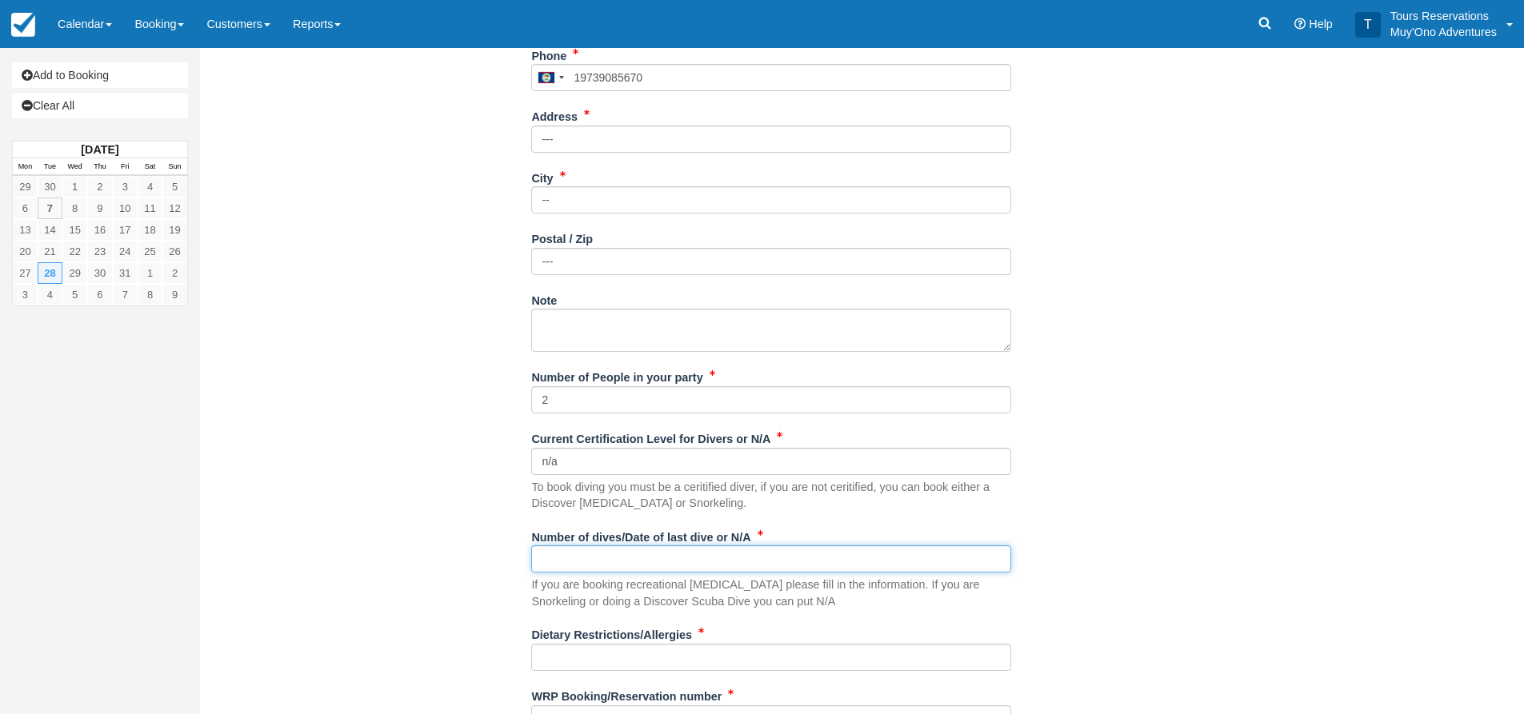
click at [618, 569] on input "Number of dives/Date of last dive or N/A" at bounding box center [771, 559] width 480 height 27
type input "n/a"
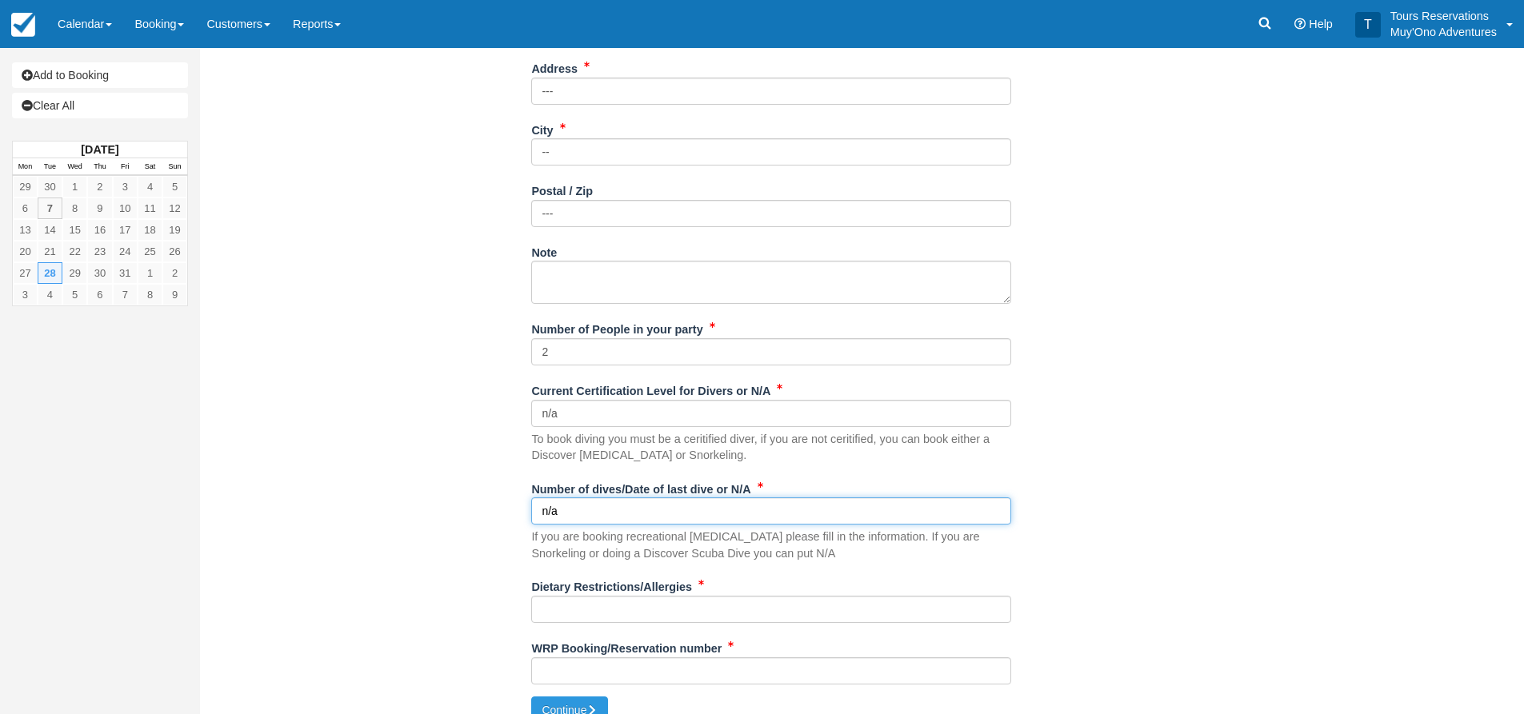
scroll to position [630, 0]
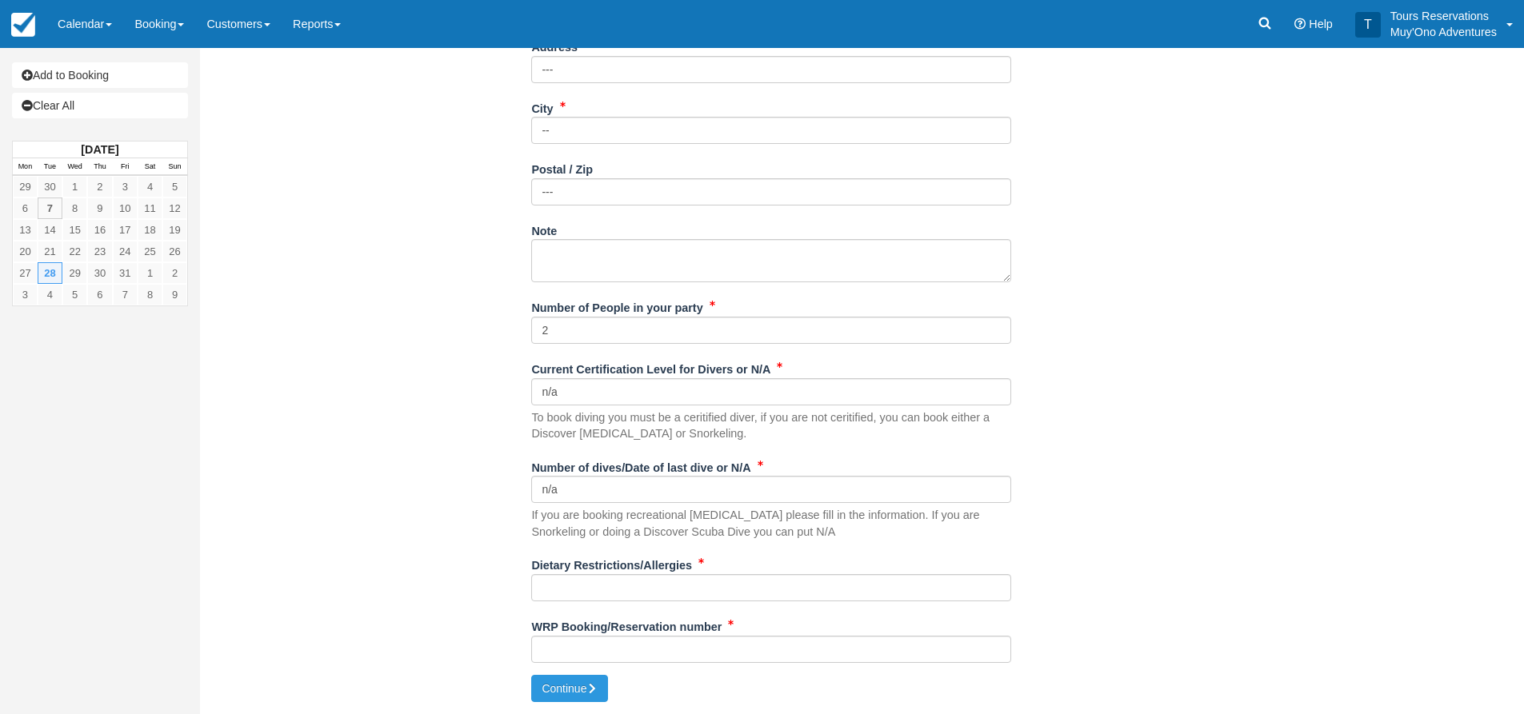
click at [580, 602] on div "Dietary Restrictions/Allergies" at bounding box center [771, 583] width 480 height 62
click at [580, 591] on input "Dietary Restrictions/Allergies" at bounding box center [771, 587] width 480 height 27
click at [707, 588] on input "Dietary Restrictions/Allergies" at bounding box center [771, 587] width 480 height 27
paste input "Both guests are vegetarian, no eggs, no honey, no gelatin milk, cheese, butter,…"
type input "Both guests are vegetarian, no eggs, no honey, no gelatin milk, cheese, butter,…"
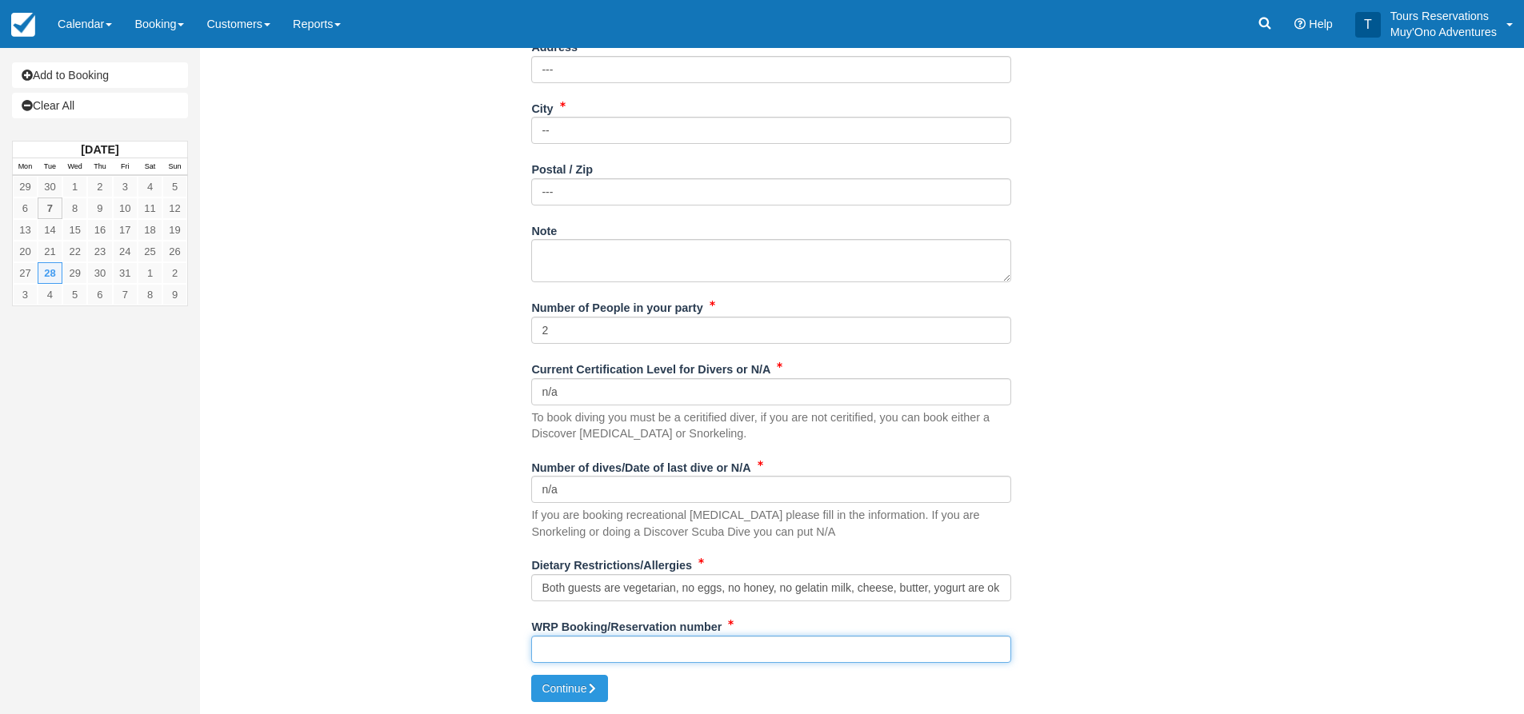
click at [750, 648] on input "WRP Booking/Reservation number" at bounding box center [771, 649] width 480 height 27
paste input "BB25090918653142"
type input "BB25090918653142"
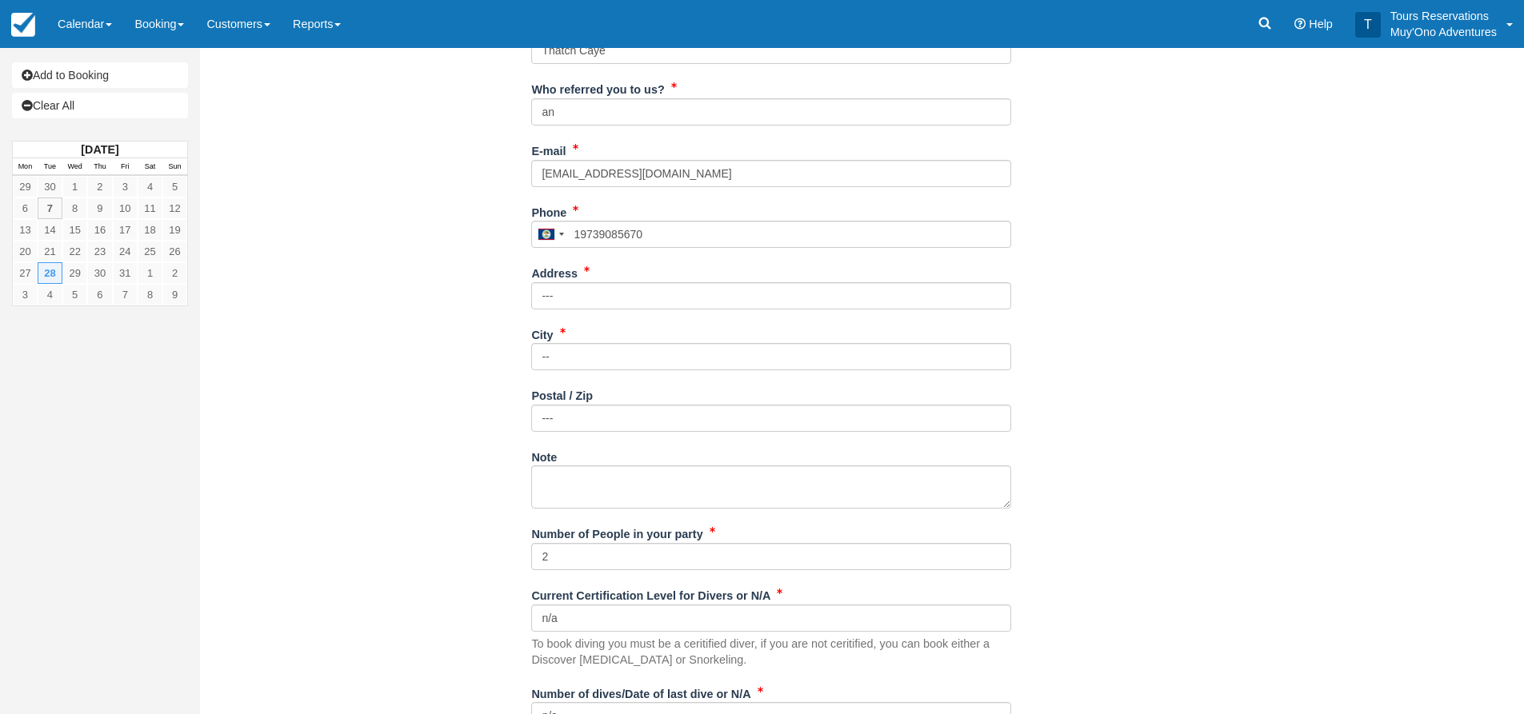
scroll to position [150, 0]
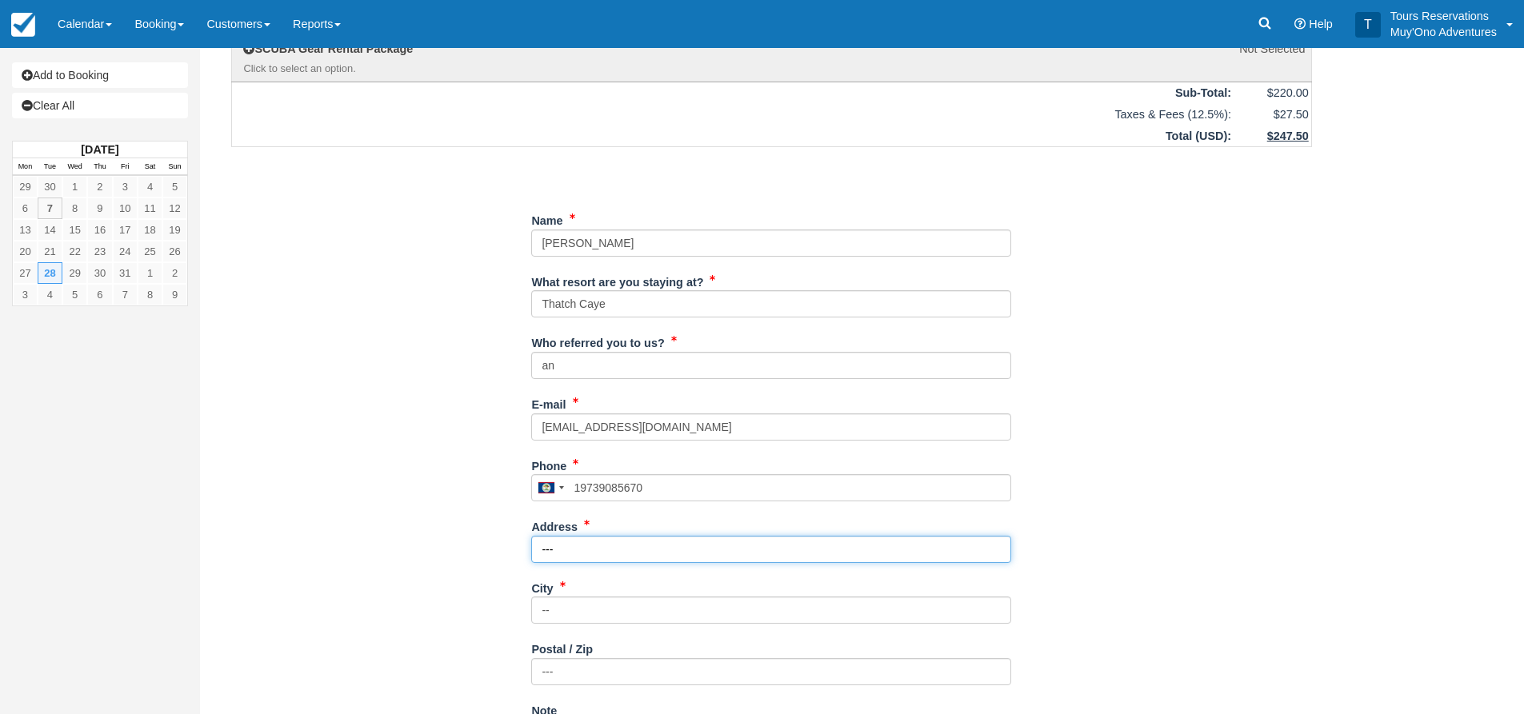
drag, startPoint x: 599, startPoint y: 558, endPoint x: 467, endPoint y: 556, distance: 132.0
click at [470, 557] on div "Item Rate Amount AM - Belize Barrier Reef Dive or Snorkel Tue Oct 28, 2025 08:0…" at bounding box center [771, 553] width 1119 height 1206
paste input "827 2nd St, Apt 208"
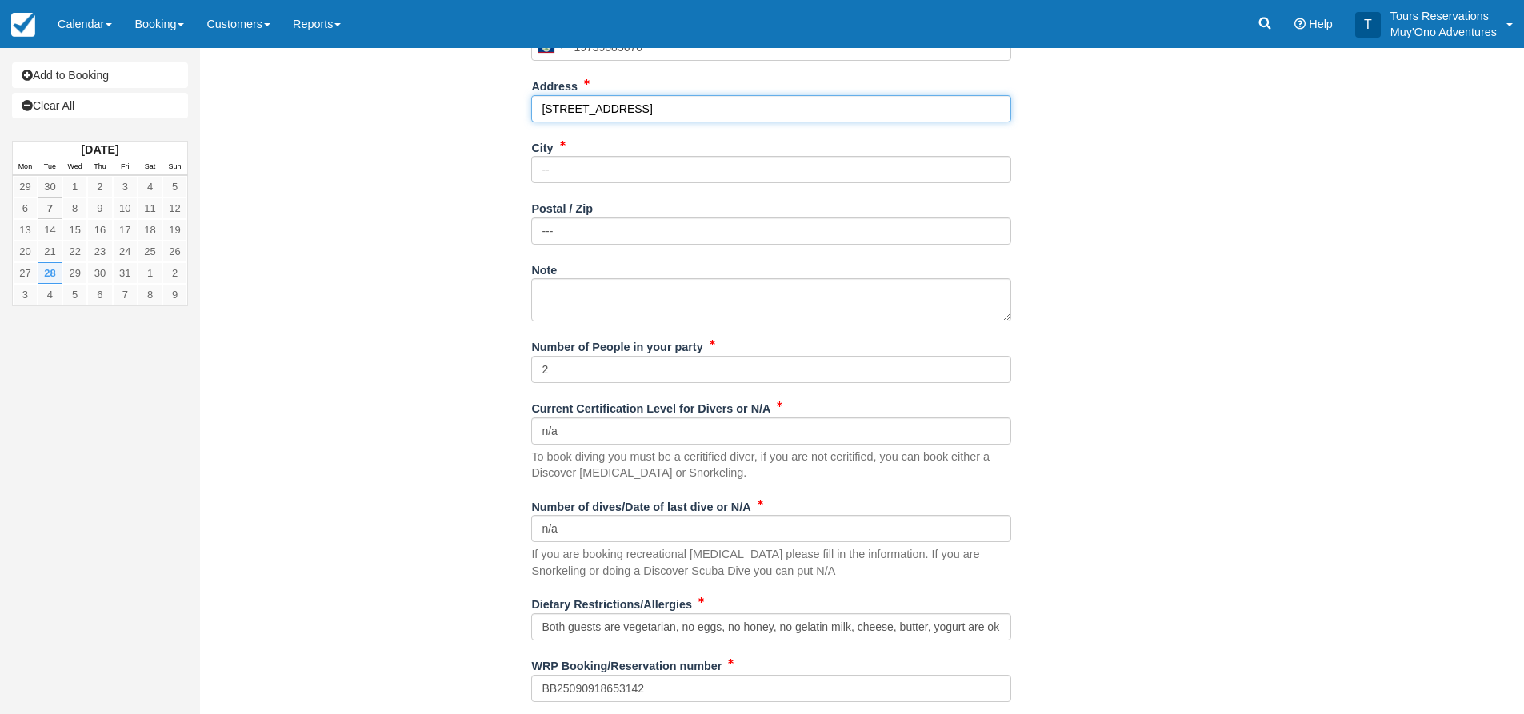
scroll to position [630, 0]
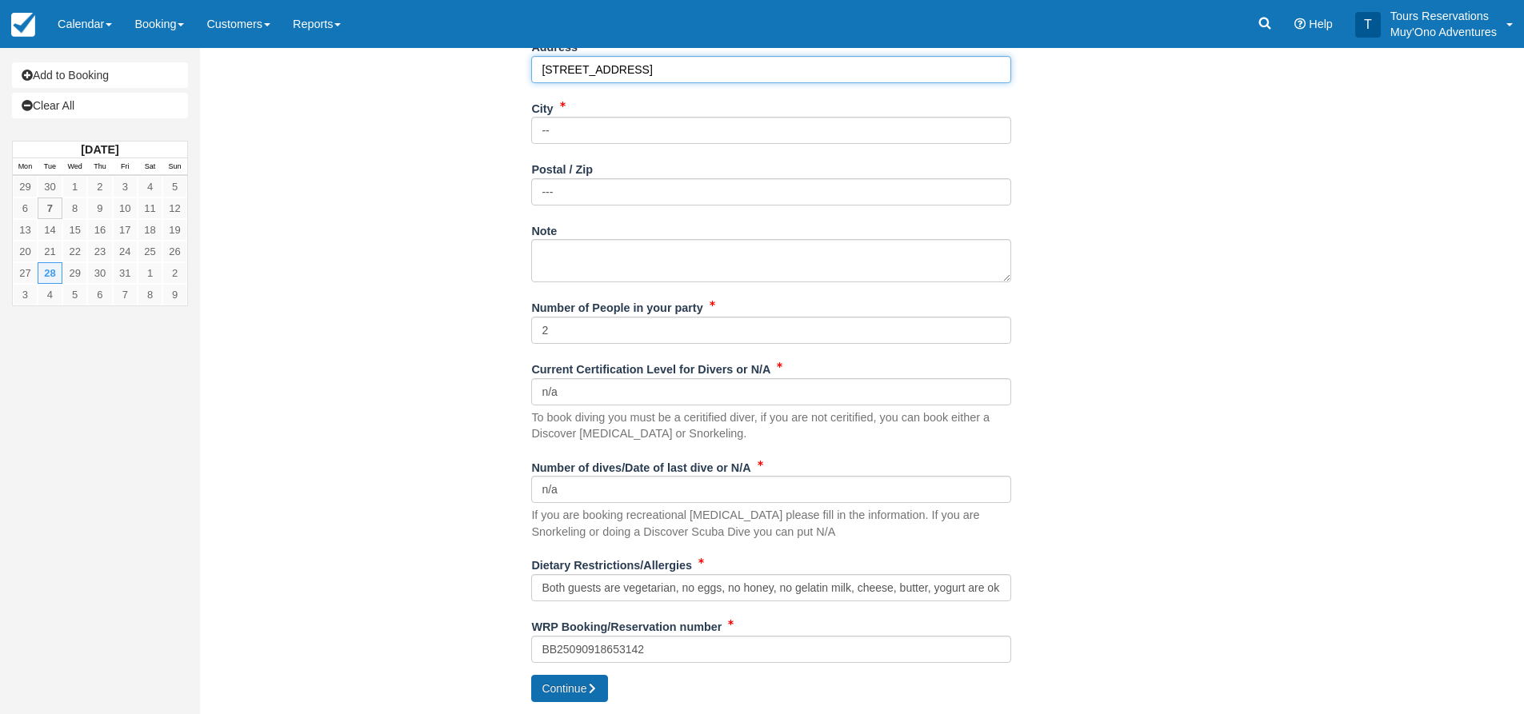
type input "827 2nd St, Apt 208"
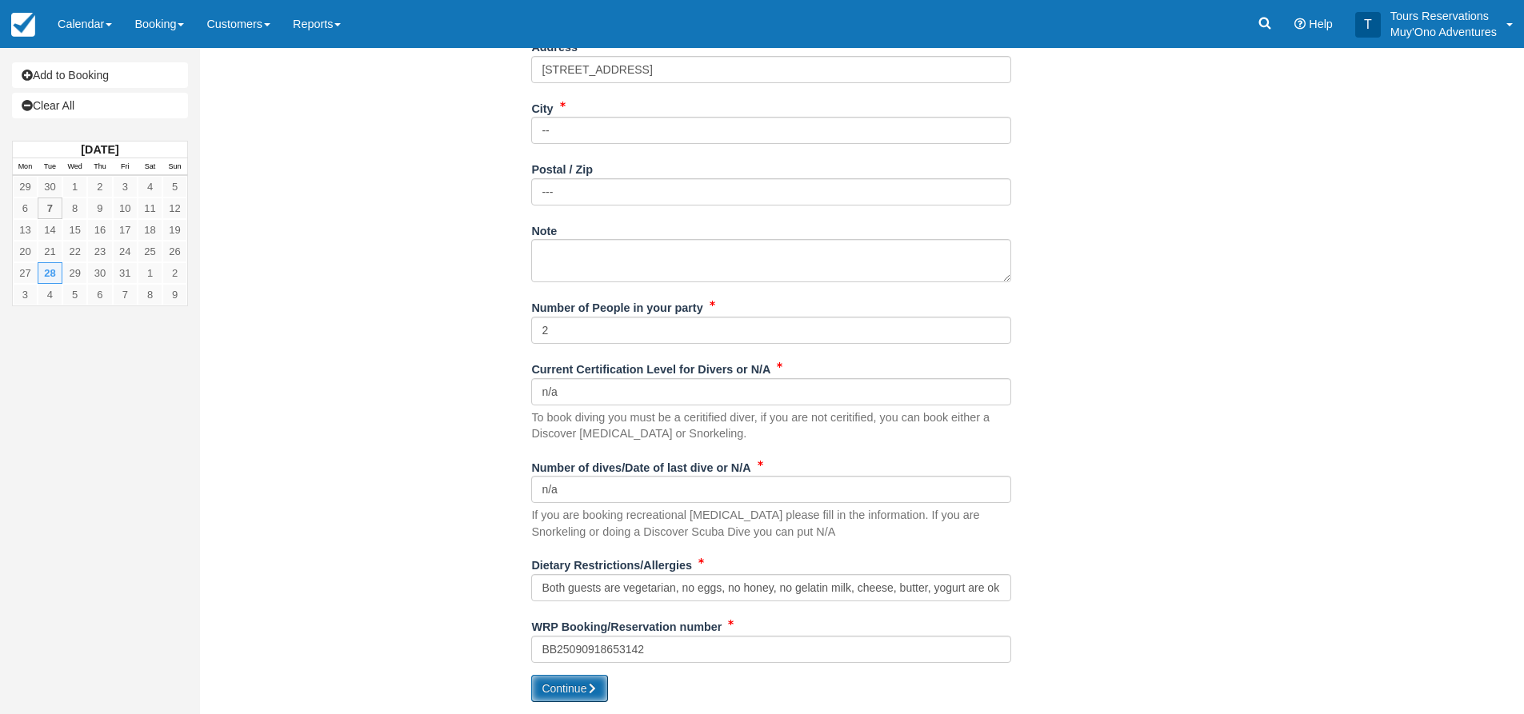
click at [581, 695] on button "Continue" at bounding box center [569, 688] width 77 height 27
type input "+50119739085670"
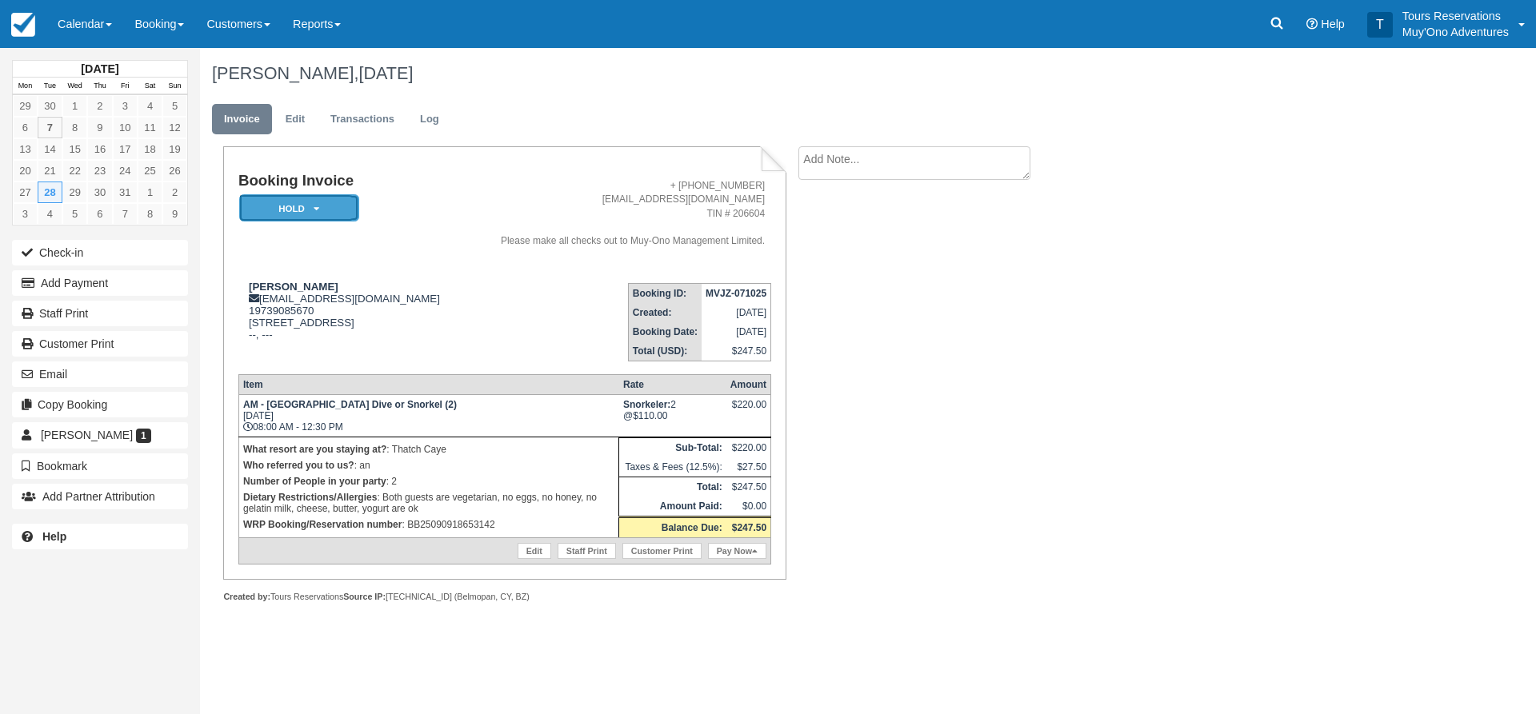
click at [272, 210] on em "HOLD" at bounding box center [299, 208] width 120 height 28
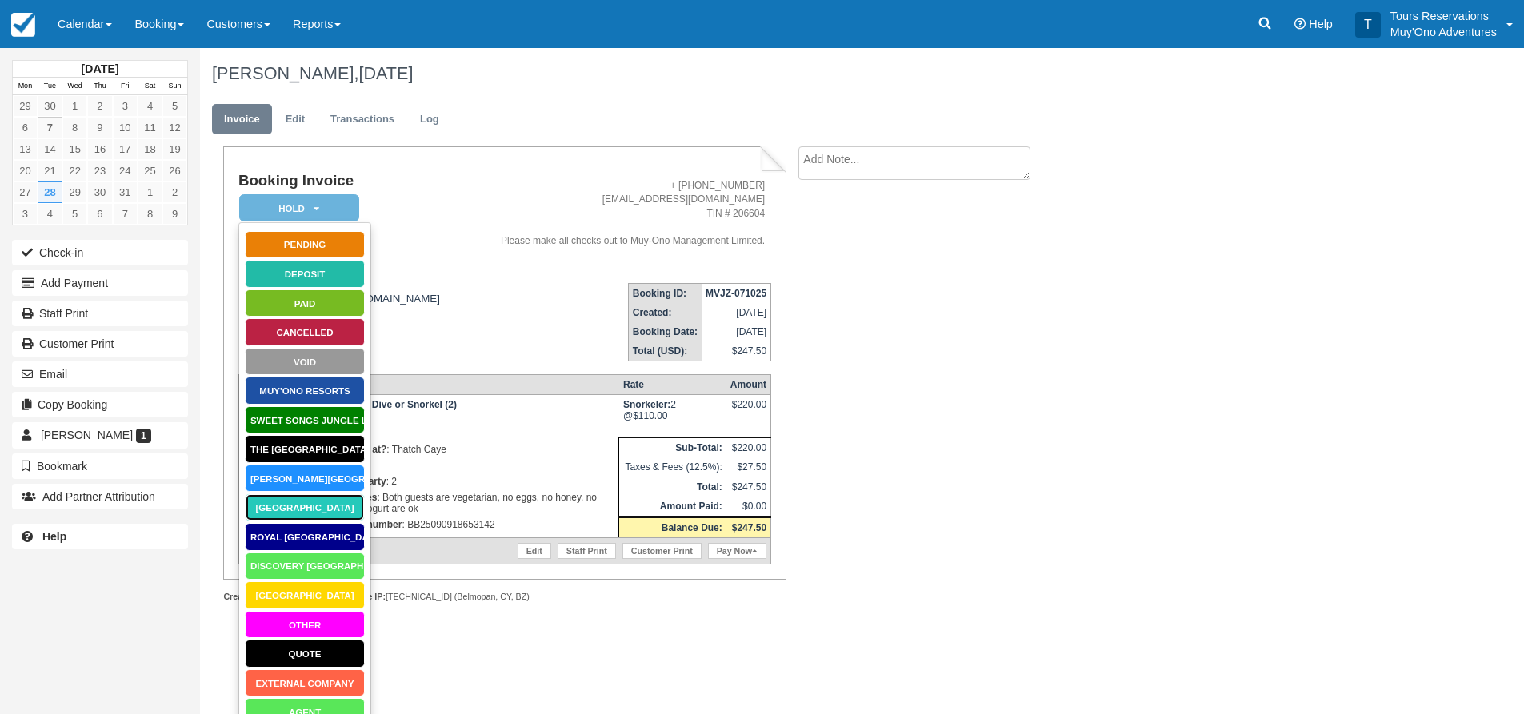
click at [322, 502] on link "Thatch Caye Resort" at bounding box center [305, 508] width 120 height 28
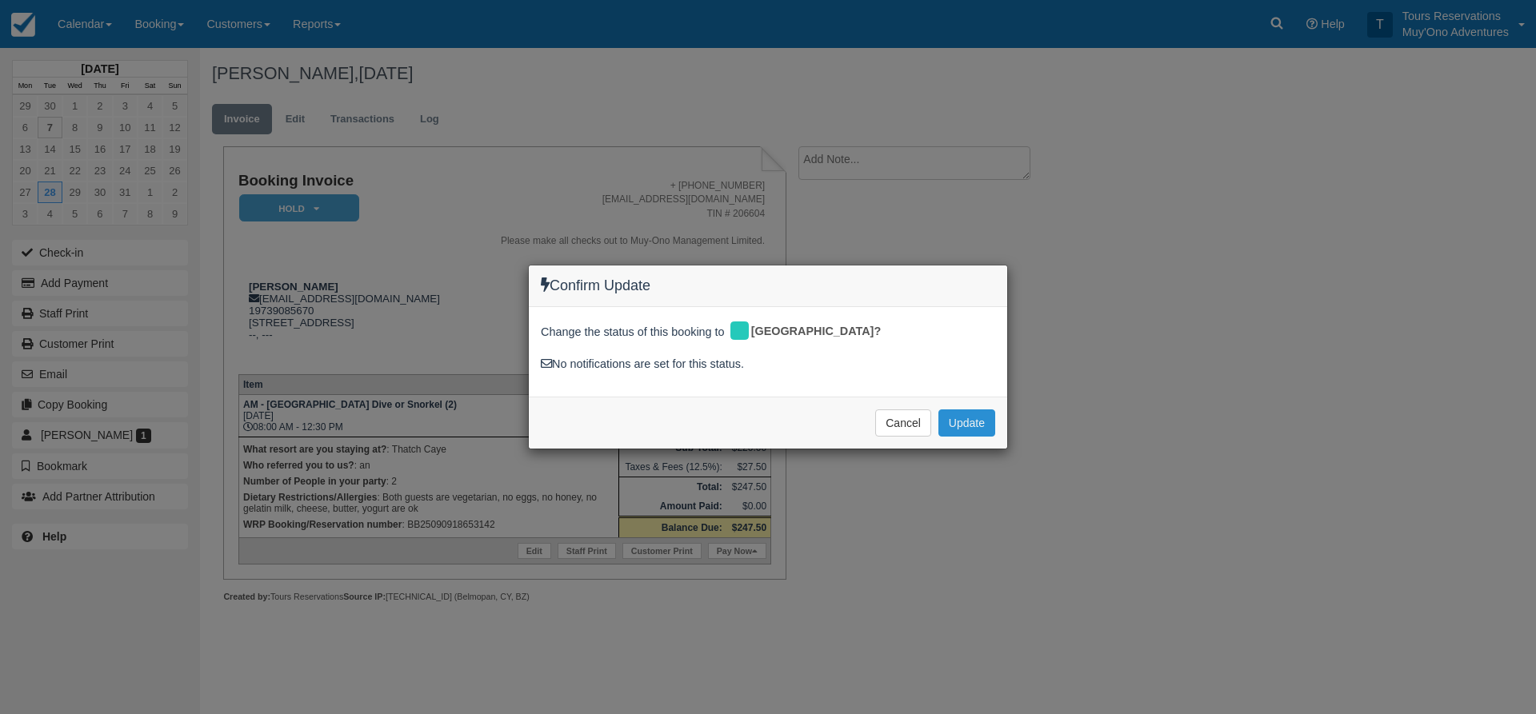
click at [981, 433] on button "Update" at bounding box center [966, 423] width 57 height 27
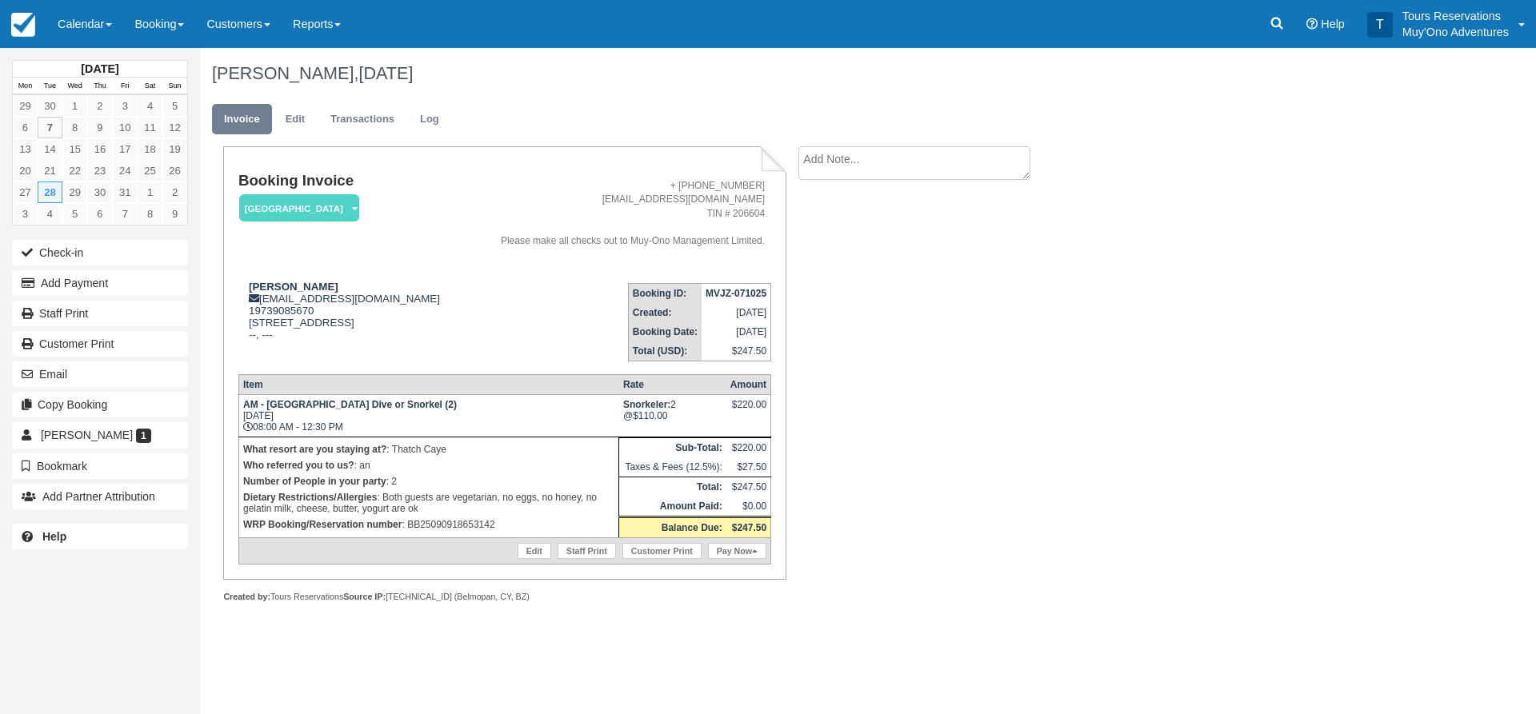
click at [722, 296] on strong "MVJZ-071025" at bounding box center [736, 293] width 61 height 11
drag, startPoint x: 722, startPoint y: 296, endPoint x: 738, endPoint y: 294, distance: 15.4
click at [738, 294] on strong "MVJZ-071025" at bounding box center [736, 293] width 61 height 11
click at [743, 294] on strong "MVJZ-071025" at bounding box center [736, 293] width 61 height 11
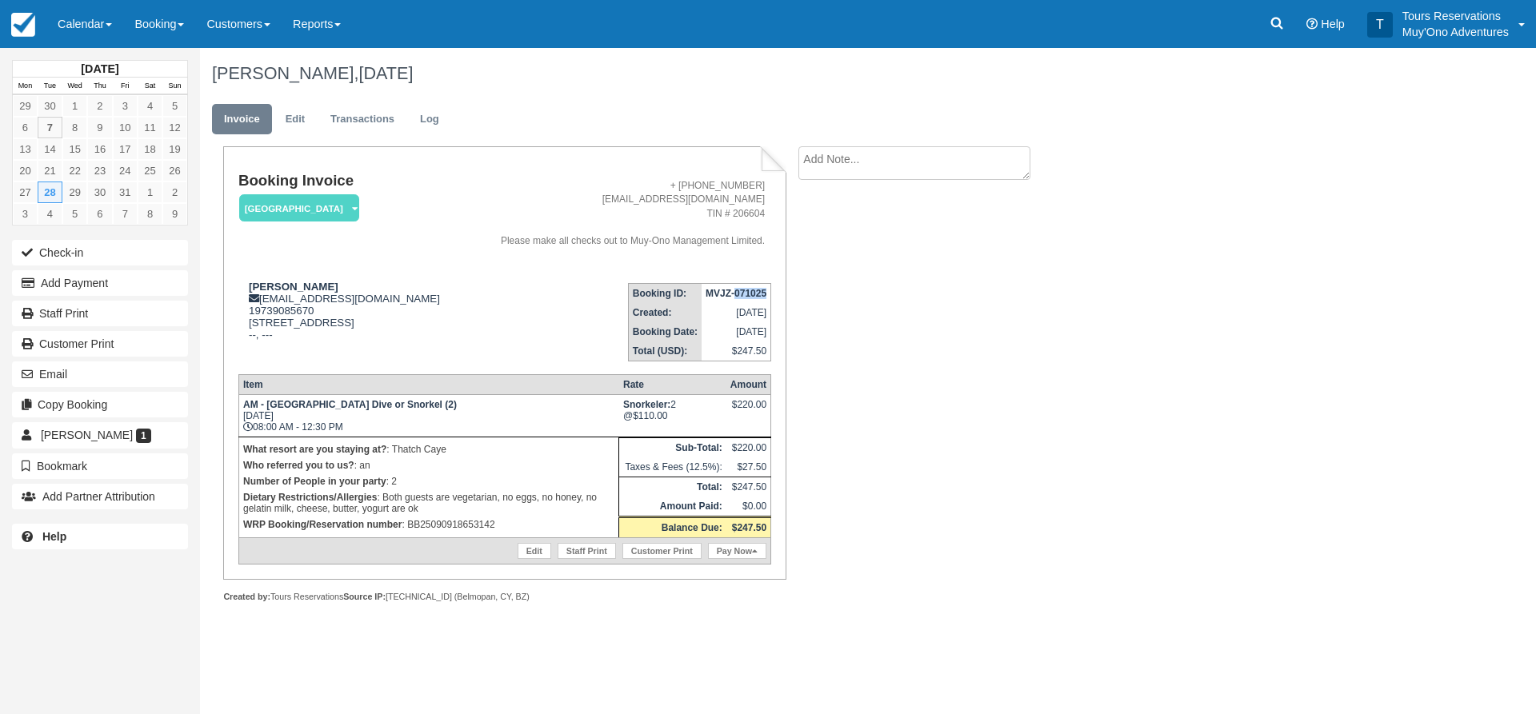
click at [743, 294] on strong "MVJZ-071025" at bounding box center [736, 293] width 61 height 11
copy tbody "MVJZ-071025"
